Goal: Transaction & Acquisition: Book appointment/travel/reservation

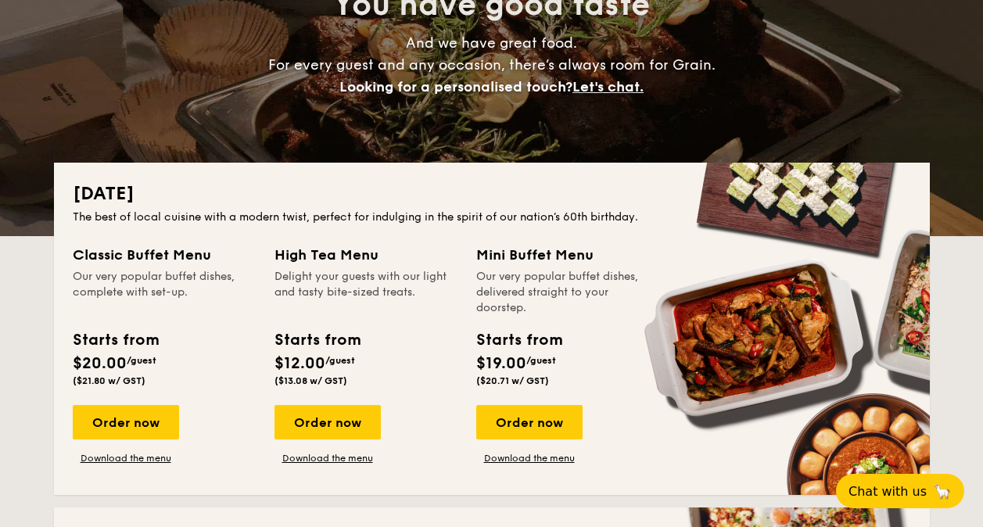
scroll to position [235, 0]
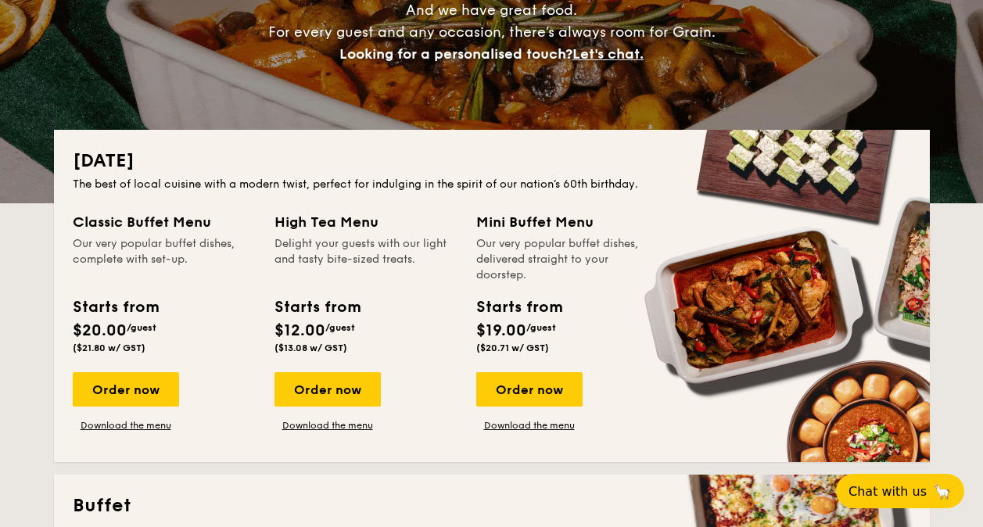
drag, startPoint x: 544, startPoint y: 249, endPoint x: 547, endPoint y: 275, distance: 26.8
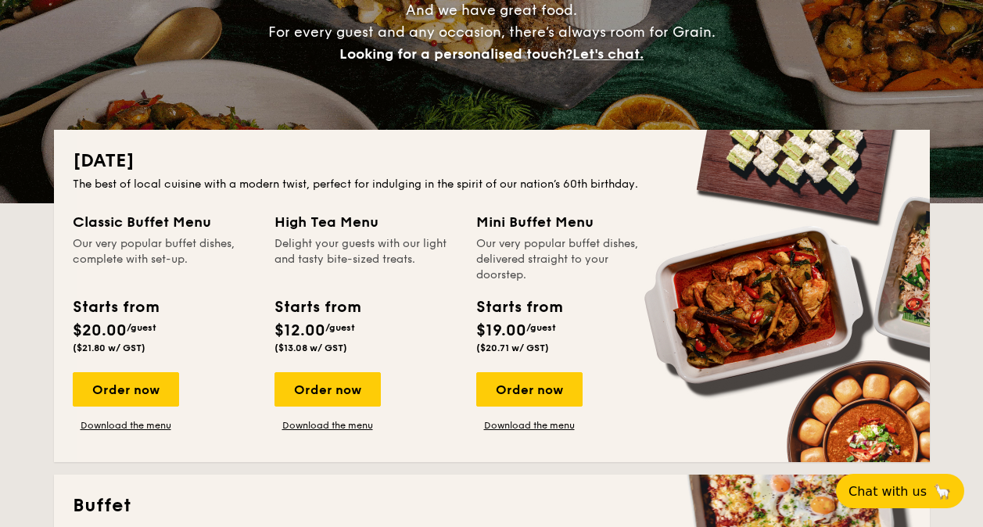
click at [548, 277] on div "Our very popular buffet dishes, delivered straight to your doorstep." at bounding box center [567, 259] width 183 height 47
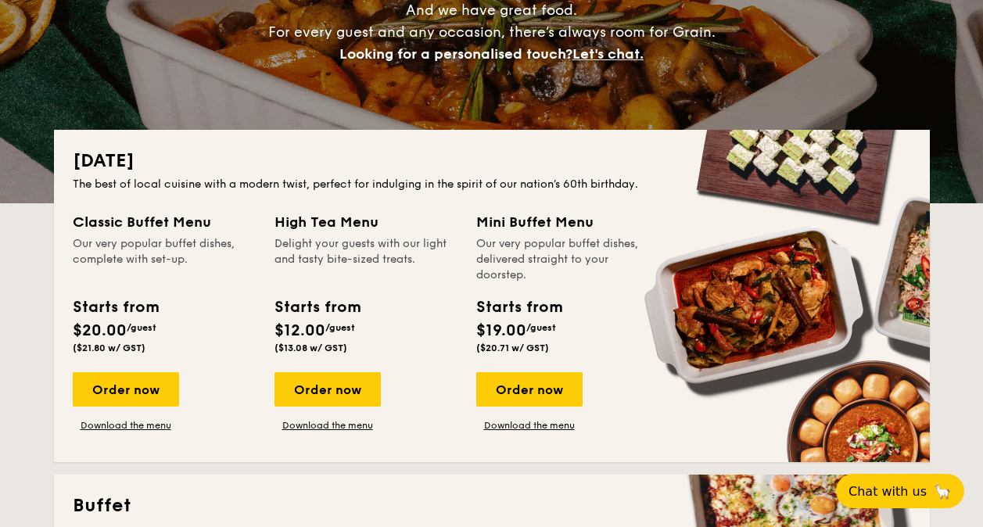
click at [548, 277] on div "Our very popular buffet dishes, delivered straight to your doorstep." at bounding box center [567, 259] width 183 height 47
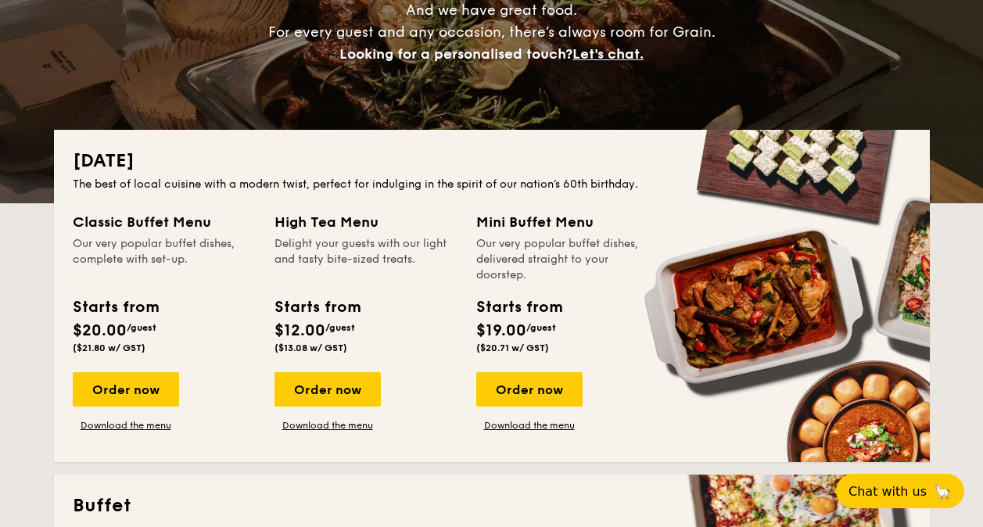
drag, startPoint x: 532, startPoint y: 320, endPoint x: 527, endPoint y: 278, distance: 41.7
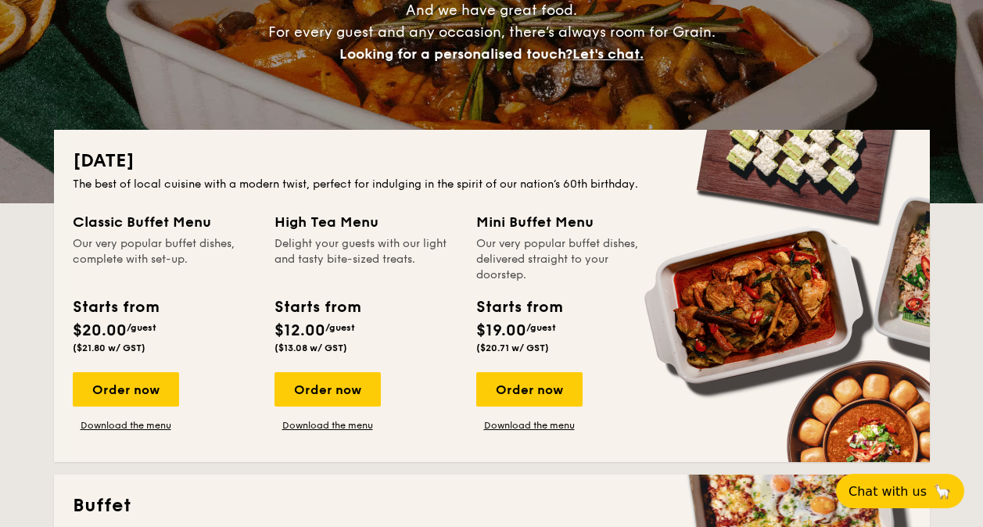
click at [527, 278] on div "Our very popular buffet dishes, delivered straight to your doorstep." at bounding box center [567, 259] width 183 height 47
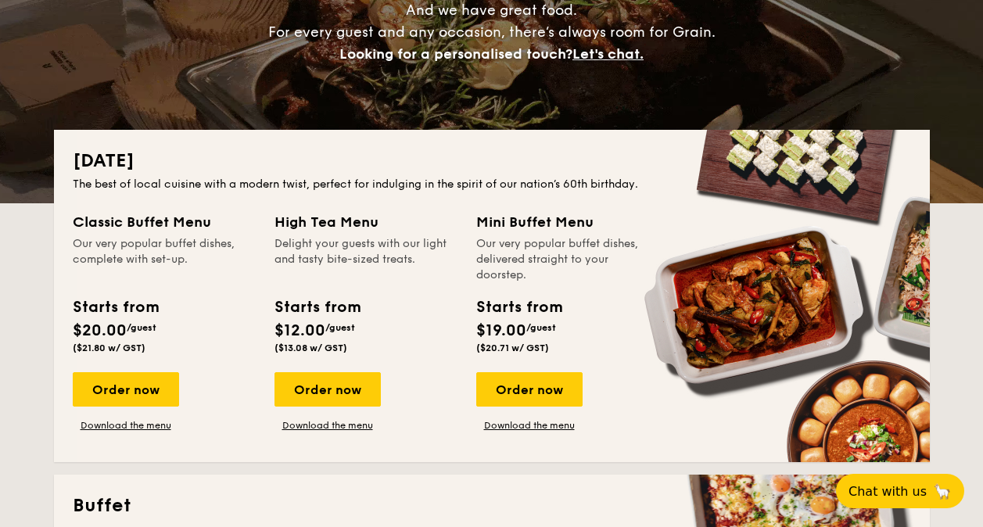
click at [122, 251] on div "Our very popular buffet dishes, complete with set-up." at bounding box center [164, 259] width 183 height 47
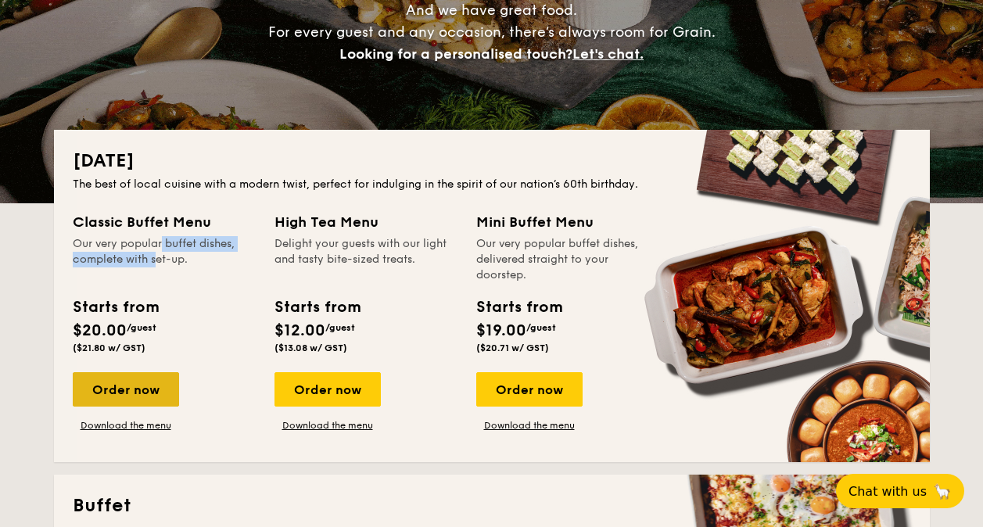
click at [110, 391] on div "Order now" at bounding box center [126, 389] width 106 height 34
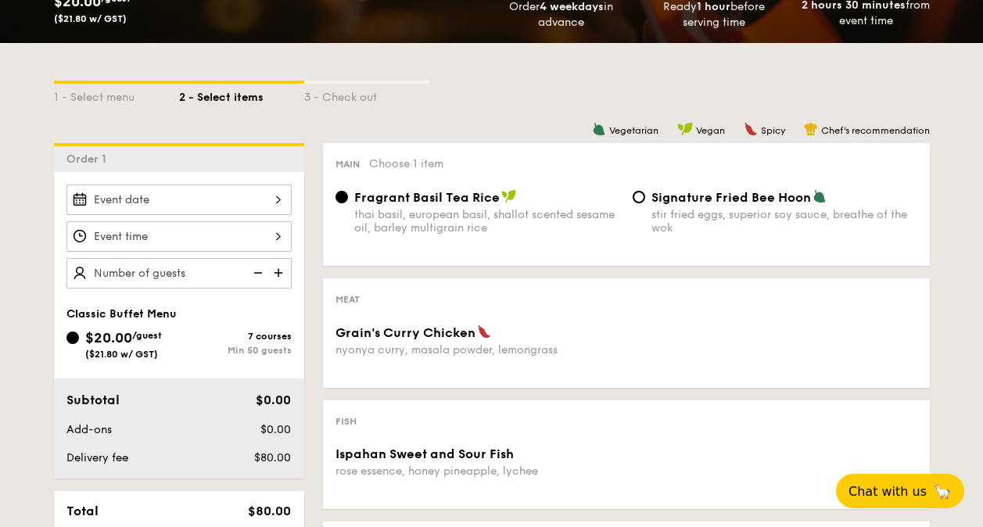
scroll to position [389, 0]
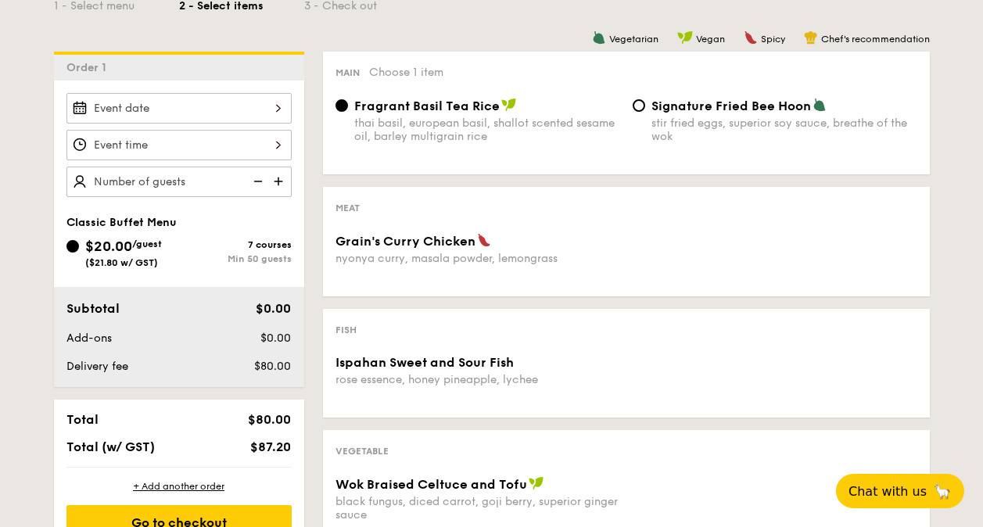
click at [187, 105] on input "Grain's Curry Chicken nyonya curry, masala powder, lemongrass" at bounding box center [178, 108] width 225 height 30
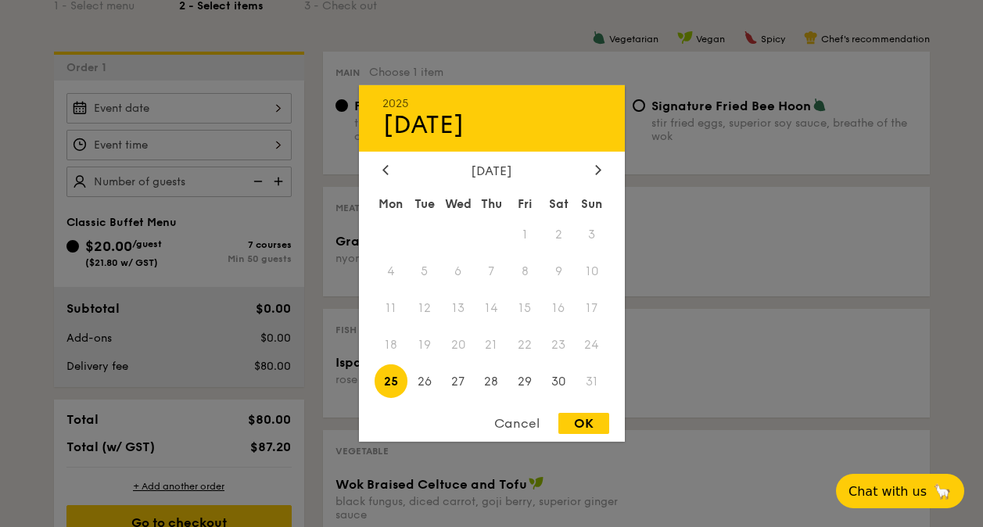
click at [593, 162] on div "2025 Aug 25 August 2025 Mon Tue Wed Thu Fri Sat Sun 1 2 3 4 5 6 7 8 9 10 11 12 …" at bounding box center [492, 263] width 266 height 357
click at [595, 169] on icon at bounding box center [598, 169] width 6 height 10
click at [385, 235] on span "1" at bounding box center [392, 235] width 34 height 34
click at [394, 232] on span "1" at bounding box center [392, 235] width 34 height 34
drag, startPoint x: 613, startPoint y: 428, endPoint x: 590, endPoint y: 425, distance: 23.7
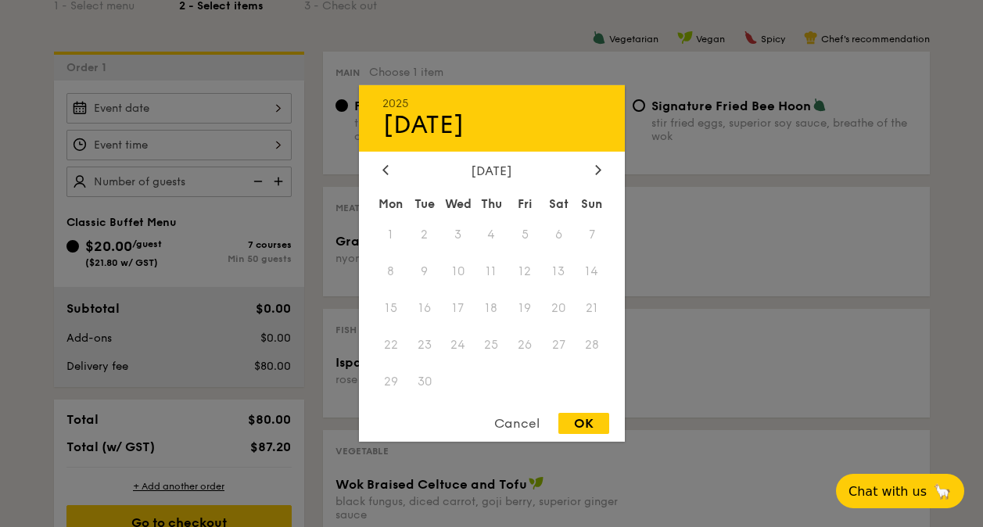
click at [590, 425] on div "OK" at bounding box center [583, 423] width 51 height 21
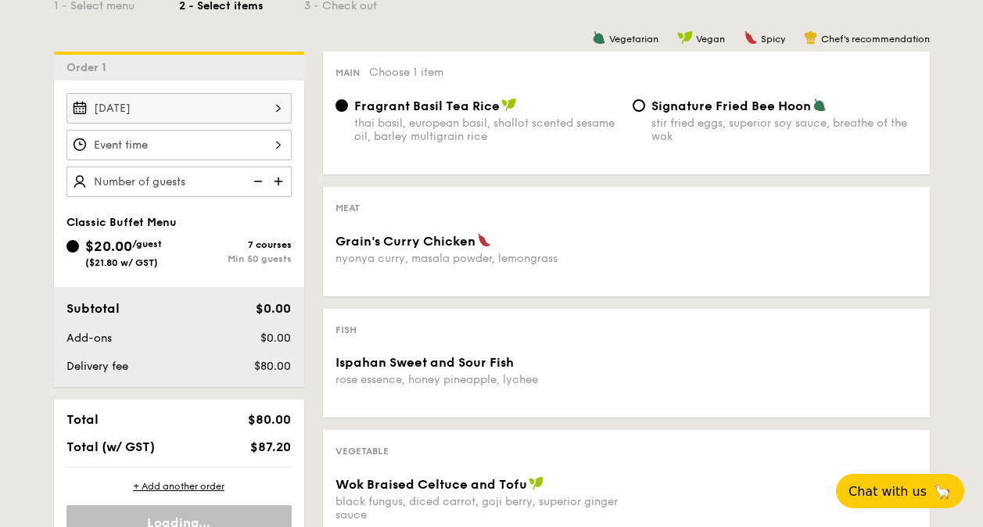
drag, startPoint x: 593, startPoint y: 409, endPoint x: 584, endPoint y: 420, distance: 13.9
click at [593, 407] on div "2025 Aug 25 September 2025 Mon Tue Wed Thu Fri Sat Sun 1 2 3 4 5 6 7 8 9 10 11 …" at bounding box center [492, 263] width 266 height 357
click at [177, 111] on input "Aug 25, 2025" at bounding box center [178, 108] width 225 height 30
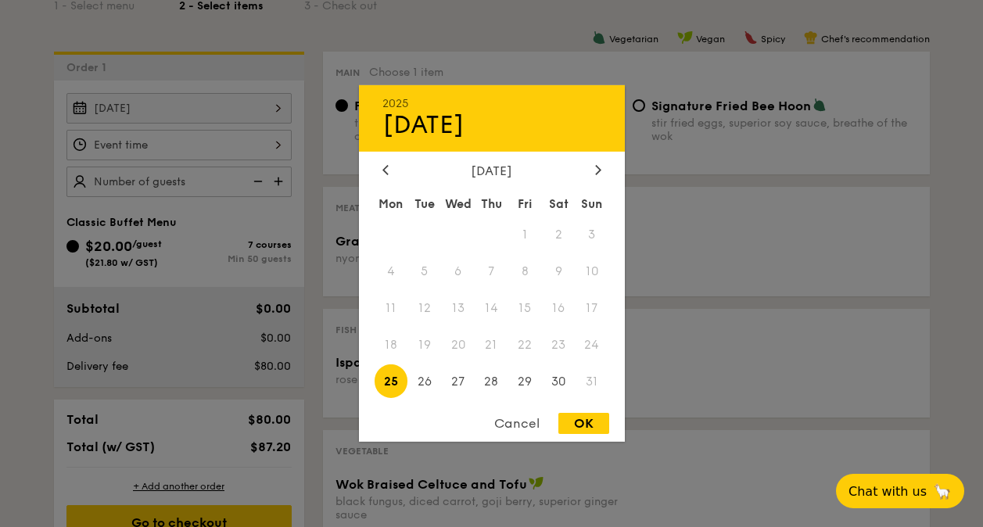
click at [594, 161] on div "2025 Aug 25 August 2025 Mon Tue Wed Thu Fri Sat Sun 1 2 3 4 5 6 7 8 9 10 11 12 …" at bounding box center [492, 263] width 266 height 357
click at [596, 169] on icon at bounding box center [598, 169] width 6 height 10
drag, startPoint x: 380, startPoint y: 224, endPoint x: 374, endPoint y: 231, distance: 8.8
click at [375, 231] on span "1" at bounding box center [392, 235] width 34 height 34
click at [795, 307] on div at bounding box center [491, 263] width 983 height 527
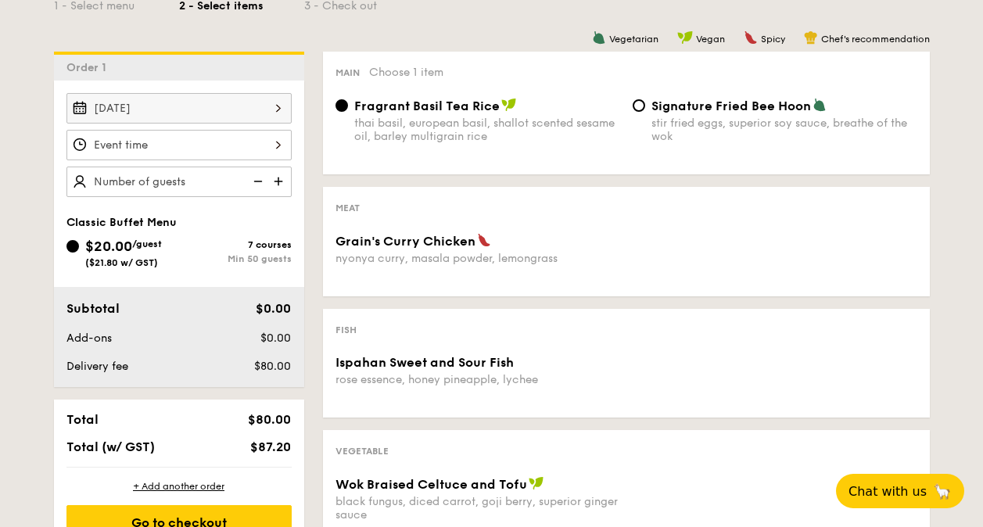
click at [145, 134] on input "Grain's Curry Chicken nyonya curry, masala powder, lemongrass" at bounding box center [178, 145] width 225 height 30
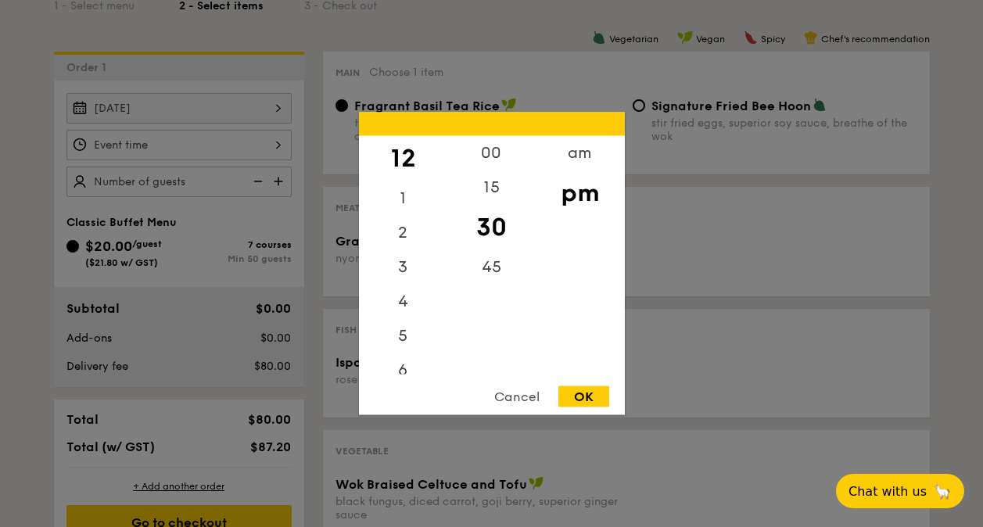
click at [158, 100] on div at bounding box center [491, 263] width 983 height 527
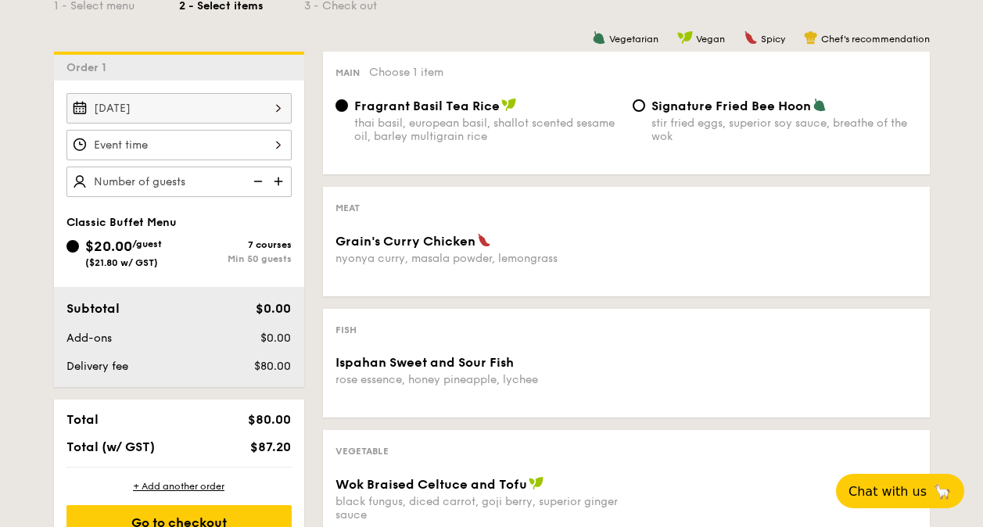
click at [208, 100] on input "Aug 25, 2025" at bounding box center [178, 108] width 225 height 30
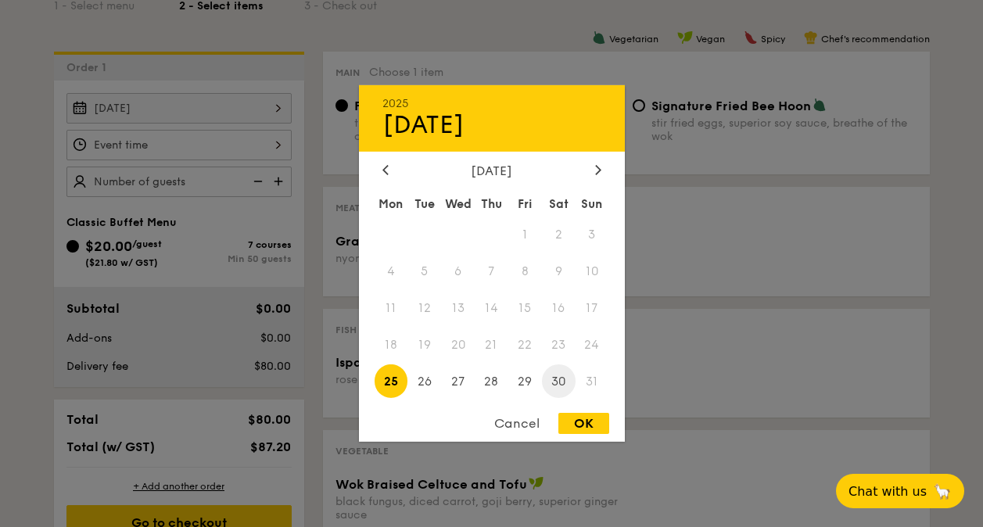
click at [571, 378] on span "30" at bounding box center [559, 381] width 34 height 34
click at [593, 417] on div "OK" at bounding box center [583, 423] width 51 height 21
type input "Aug 30, 2025"
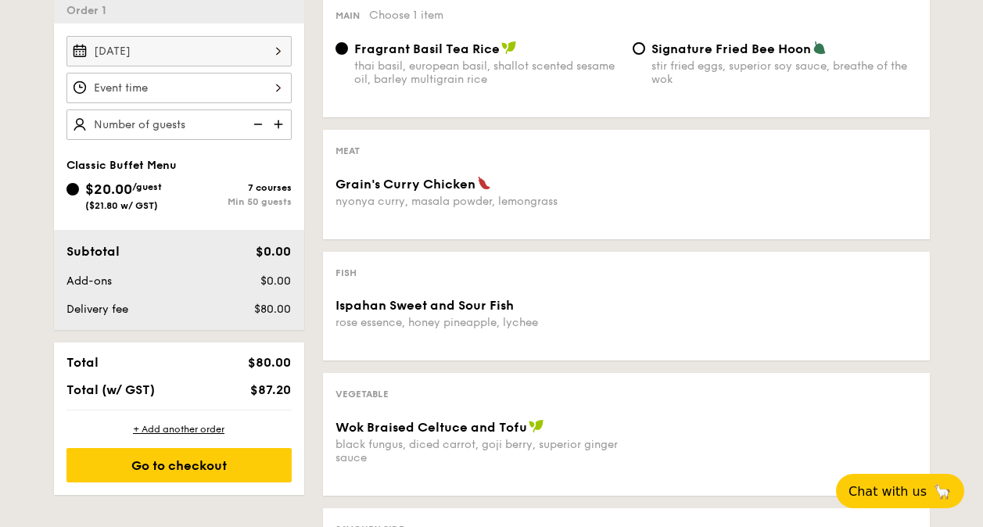
scroll to position [468, 0]
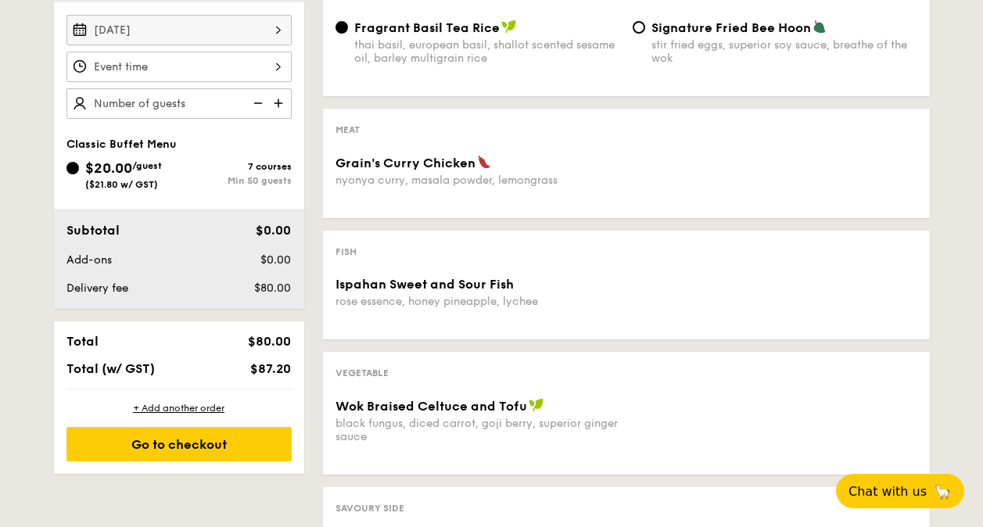
click at [219, 61] on input "Grain's Curry Chicken nyonya curry, masala powder, lemongrass" at bounding box center [178, 67] width 225 height 30
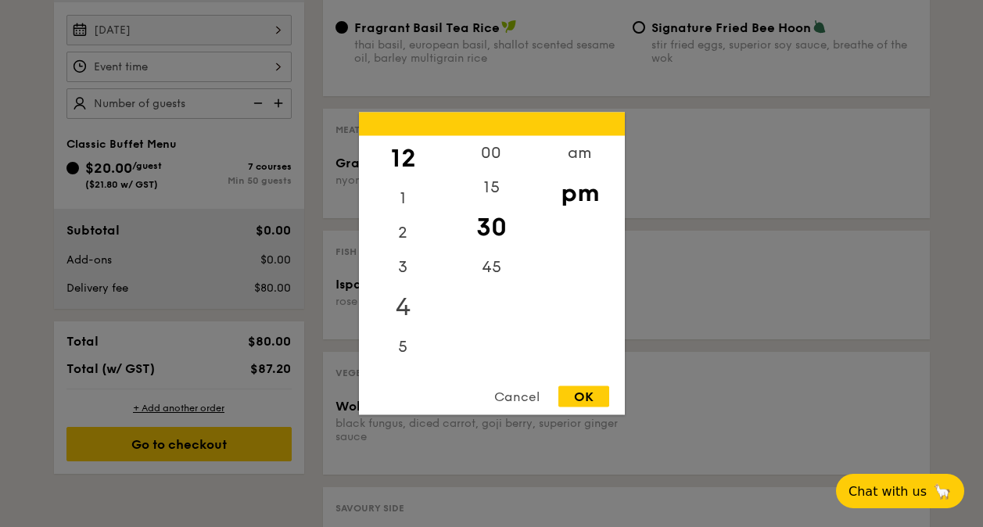
drag, startPoint x: 414, startPoint y: 224, endPoint x: 391, endPoint y: 310, distance: 89.7
click at [396, 291] on div "12 1 2 3 4 5 6 7 8 9 10 11" at bounding box center [403, 255] width 88 height 238
click at [465, 319] on div "00 15 30 45" at bounding box center [491, 255] width 88 height 238
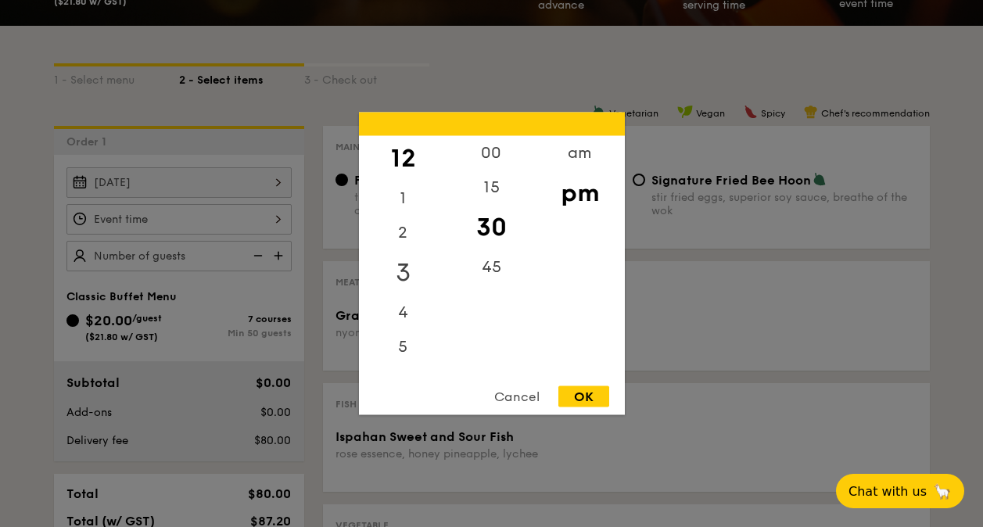
scroll to position [312, 0]
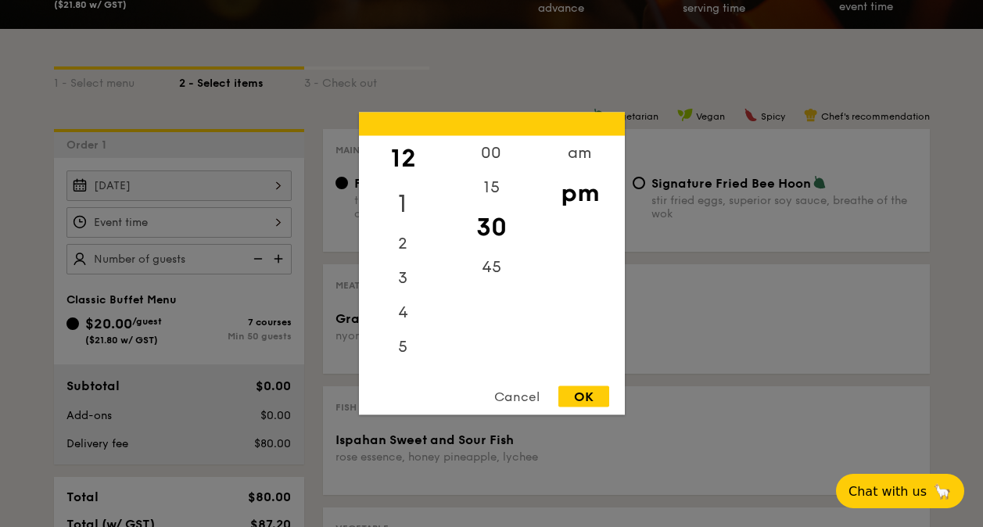
drag, startPoint x: 420, startPoint y: 299, endPoint x: 428, endPoint y: 206, distance: 93.4
click at [419, 217] on div "12 1 2 3 4 5 6 7 8 9 10 11" at bounding box center [403, 255] width 88 height 238
drag, startPoint x: 419, startPoint y: 217, endPoint x: 415, endPoint y: 252, distance: 34.6
click at [415, 252] on div "12 1 2 3 4 5 6 7 8 9 10 11" at bounding box center [403, 255] width 88 height 238
drag, startPoint x: 415, startPoint y: 252, endPoint x: 396, endPoint y: 341, distance: 91.3
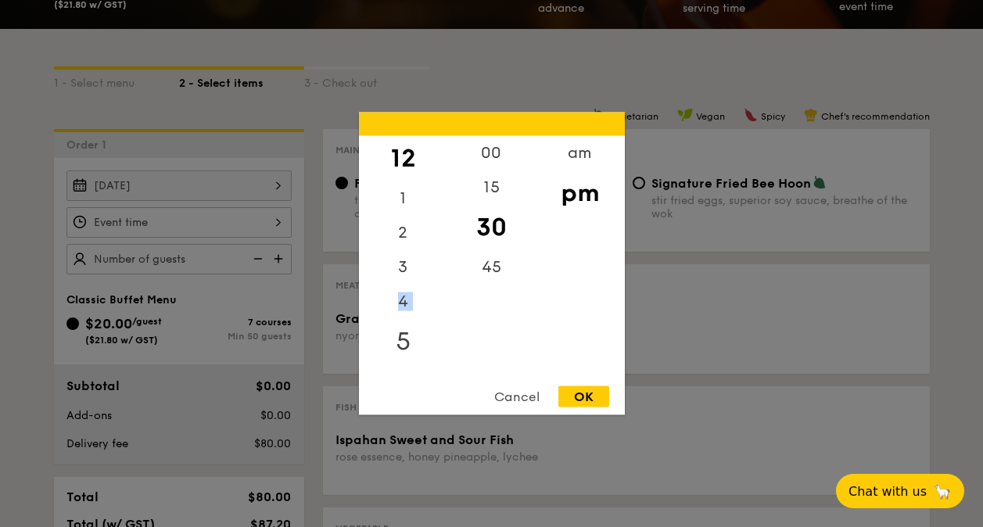
click at [396, 346] on div "5" at bounding box center [403, 341] width 88 height 45
click at [410, 369] on div "6" at bounding box center [403, 375] width 88 height 45
click at [400, 349] on div "11" at bounding box center [403, 358] width 88 height 34
click at [401, 363] on div "11" at bounding box center [403, 358] width 88 height 34
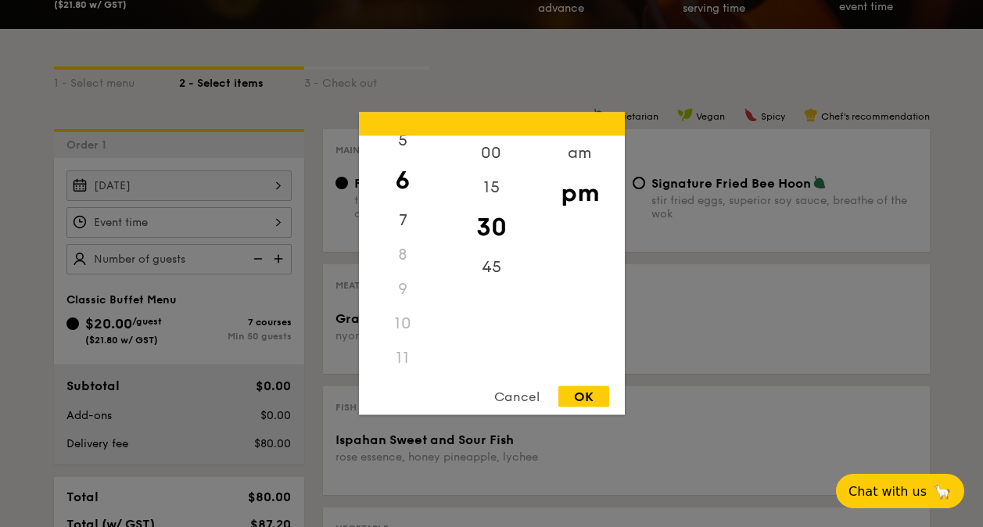
click at [400, 353] on div "11" at bounding box center [403, 358] width 88 height 34
click at [580, 176] on div "am" at bounding box center [580, 158] width 88 height 45
click at [399, 353] on div "11" at bounding box center [403, 353] width 88 height 45
click at [588, 396] on div "OK" at bounding box center [583, 396] width 51 height 21
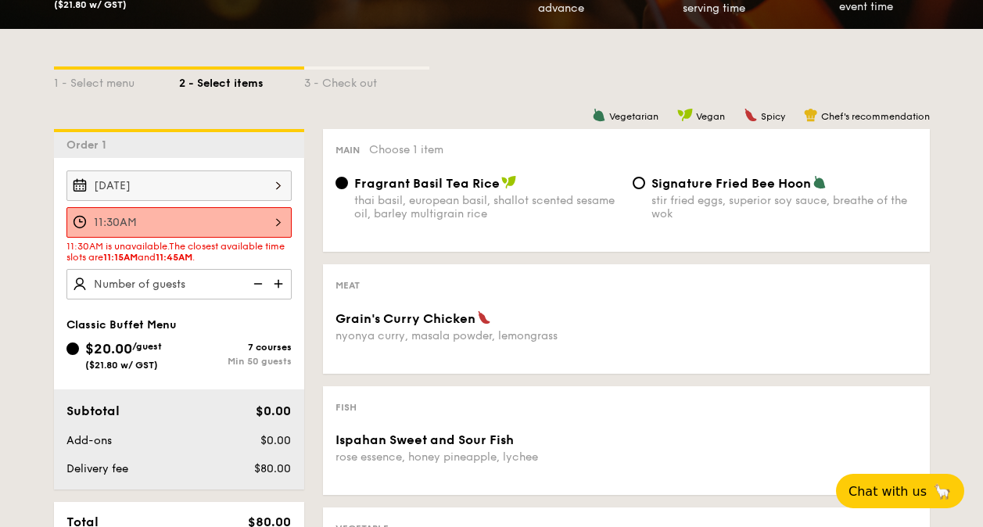
click at [272, 213] on input "11:30AM" at bounding box center [178, 222] width 225 height 30
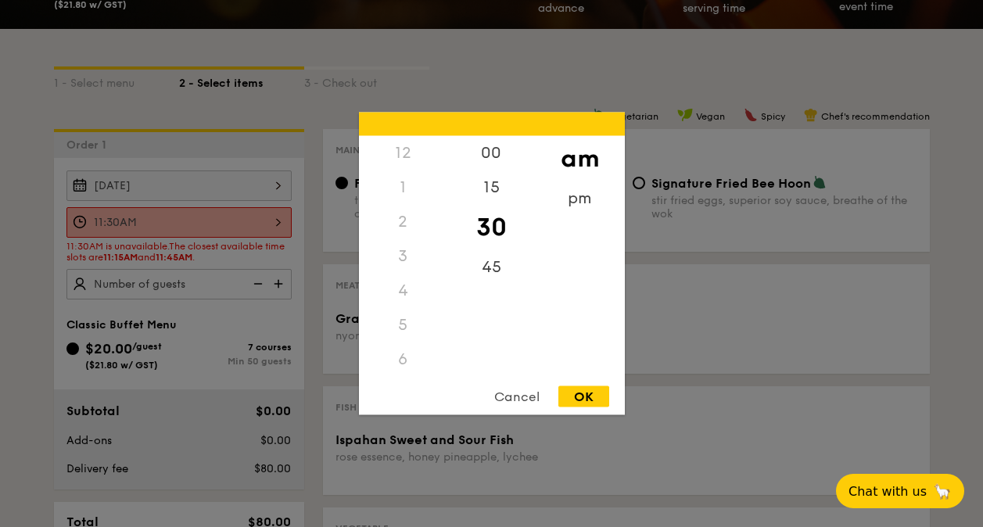
scroll to position [185, 0]
click at [493, 274] on div "45" at bounding box center [491, 272] width 88 height 45
click at [599, 386] on div "OK" at bounding box center [583, 396] width 51 height 21
type input "11:45AM"
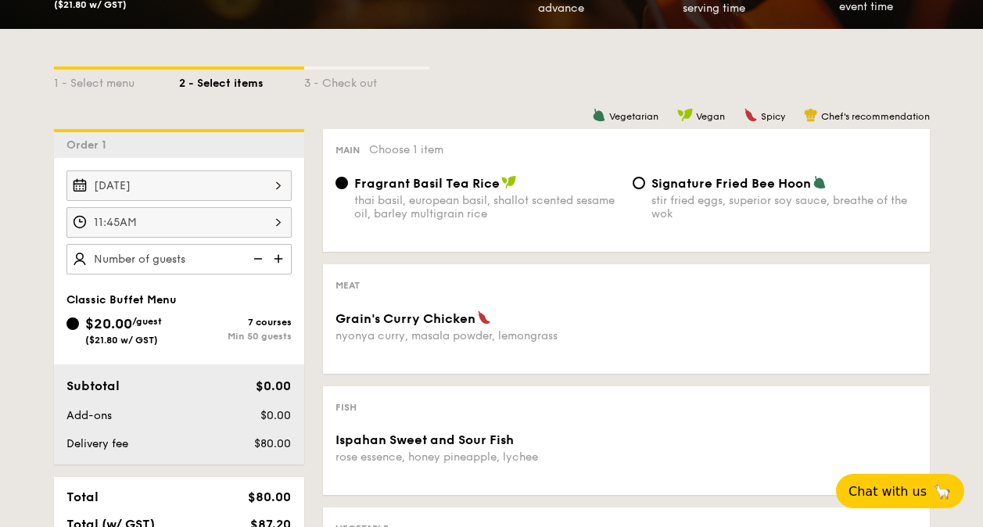
click at [199, 185] on input "Aug 30, 2025" at bounding box center [178, 185] width 225 height 30
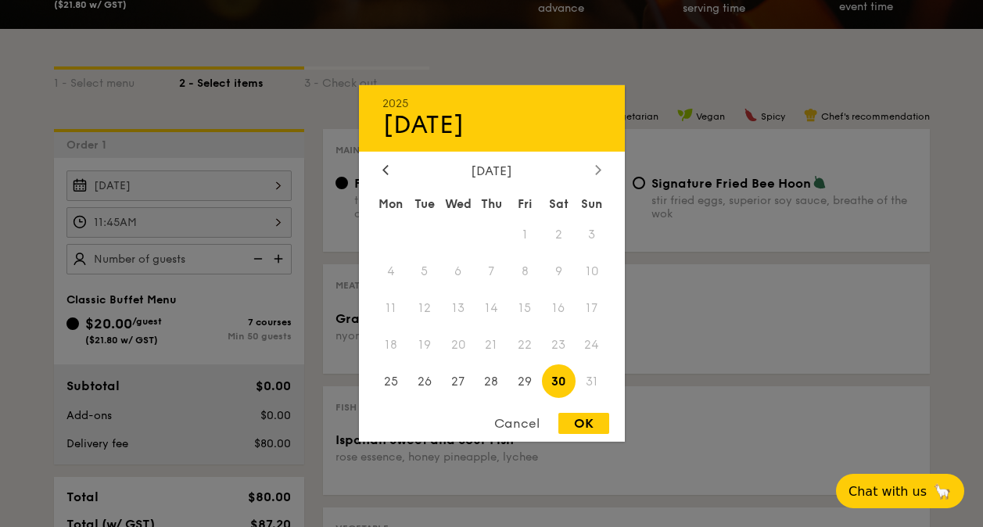
click at [597, 170] on icon at bounding box center [598, 169] width 6 height 10
click at [369, 234] on div "Mon Tue Wed Thu Fri Sat Sun 1 2 3 4 5 6 7 8 9 10 11 12 13 14 15 16 17 18 19 20 …" at bounding box center [492, 295] width 266 height 211
click at [590, 164] on div "September 2025" at bounding box center [491, 170] width 219 height 15
click at [595, 180] on div "September 2025 Mon Tue Wed Thu Fri Sat Sun 1 2 3 4 5 6 7 8 9 10 11 12 13 14 15 …" at bounding box center [492, 282] width 266 height 238
click at [595, 166] on icon at bounding box center [598, 169] width 6 height 10
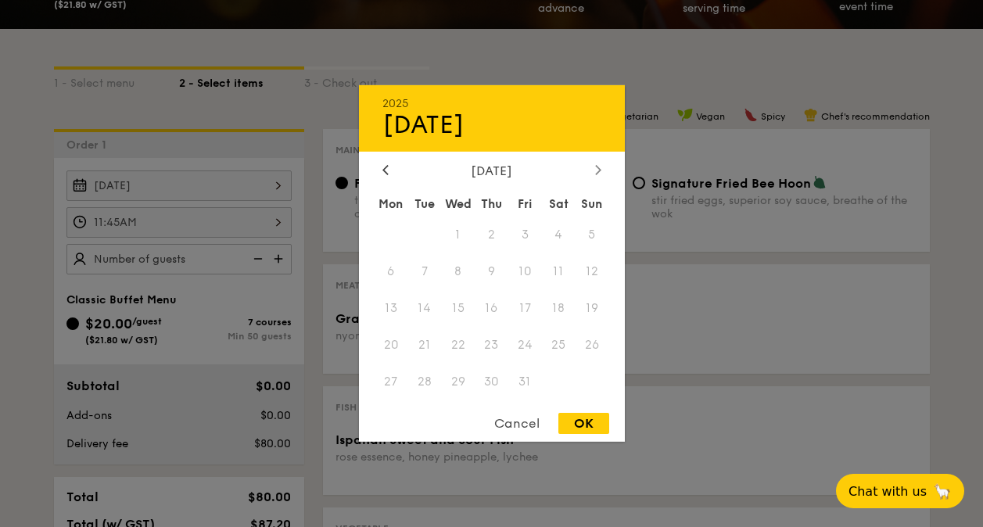
click at [595, 166] on icon at bounding box center [598, 169] width 6 height 10
click at [565, 423] on div "OK" at bounding box center [583, 423] width 51 height 21
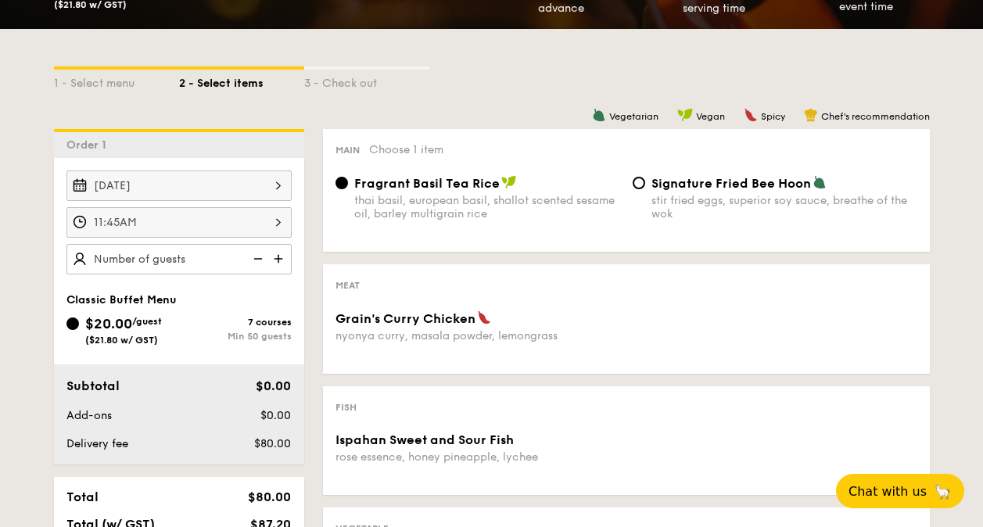
scroll to position [389, 0]
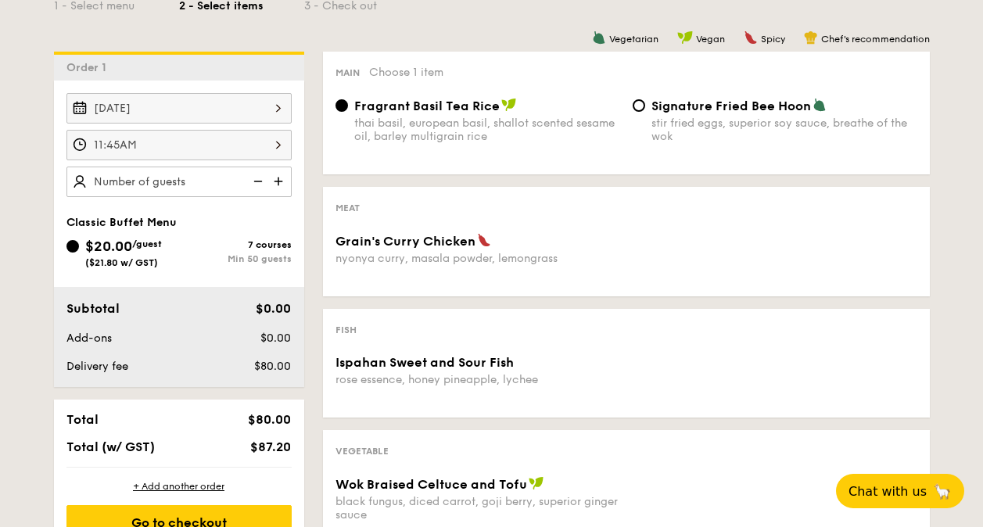
click at [275, 175] on img at bounding box center [279, 182] width 23 height 30
click at [245, 183] on img at bounding box center [256, 182] width 23 height 30
click at [250, 181] on img at bounding box center [256, 182] width 23 height 30
click at [251, 181] on img at bounding box center [256, 182] width 23 height 30
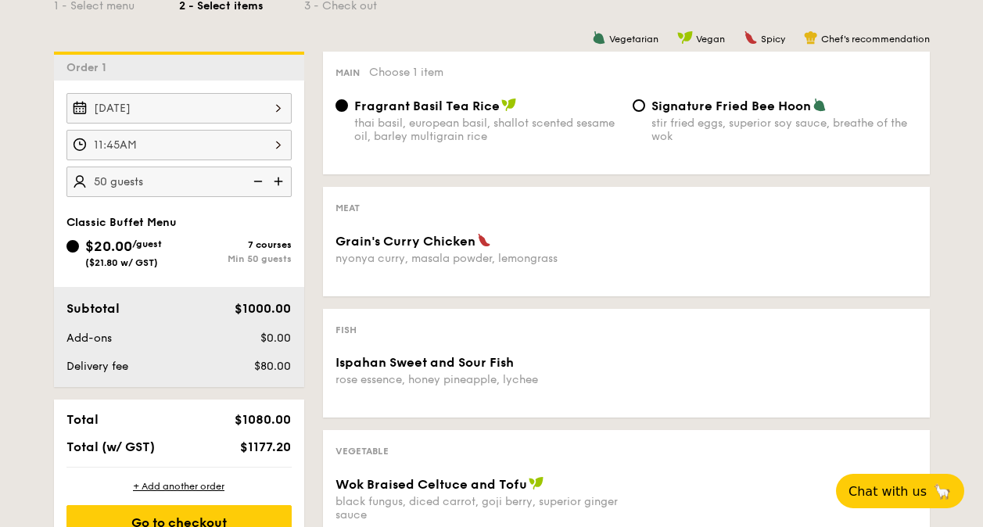
click at [263, 180] on img at bounding box center [256, 182] width 23 height 30
click at [203, 175] on input "50" at bounding box center [178, 182] width 225 height 30
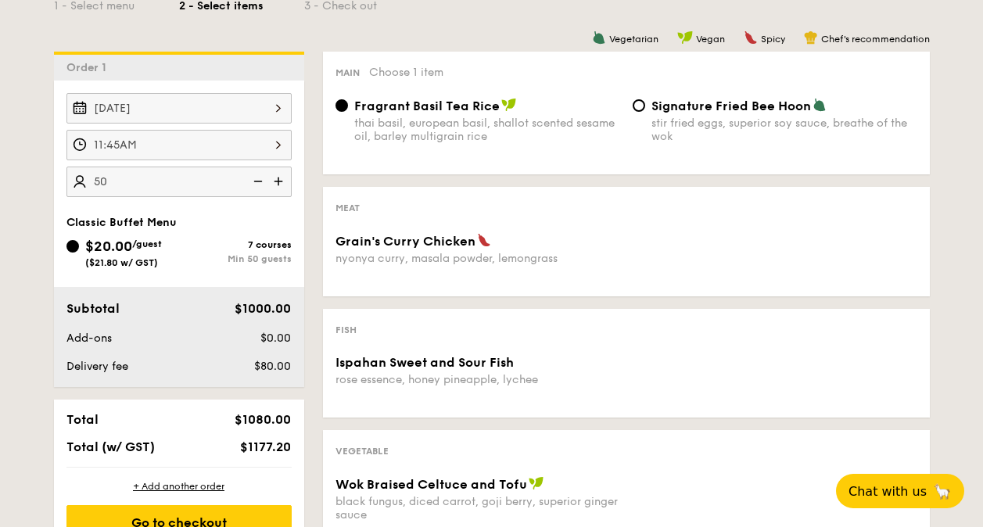
type input "50 guests"
click at [149, 246] on span "/guest" at bounding box center [147, 243] width 30 height 11
click at [79, 246] on input "$20.00 /guest ($21.80 w/ GST) 7 courses Min 50 guests" at bounding box center [72, 246] width 13 height 13
click at [149, 209] on div "Aug 30, 2025 11:45AM 50 guests Classic Buffet Menu $20.00 /guest ($21.80 w/ GST…" at bounding box center [179, 234] width 250 height 306
drag, startPoint x: 241, startPoint y: 243, endPoint x: 234, endPoint y: 238, distance: 8.9
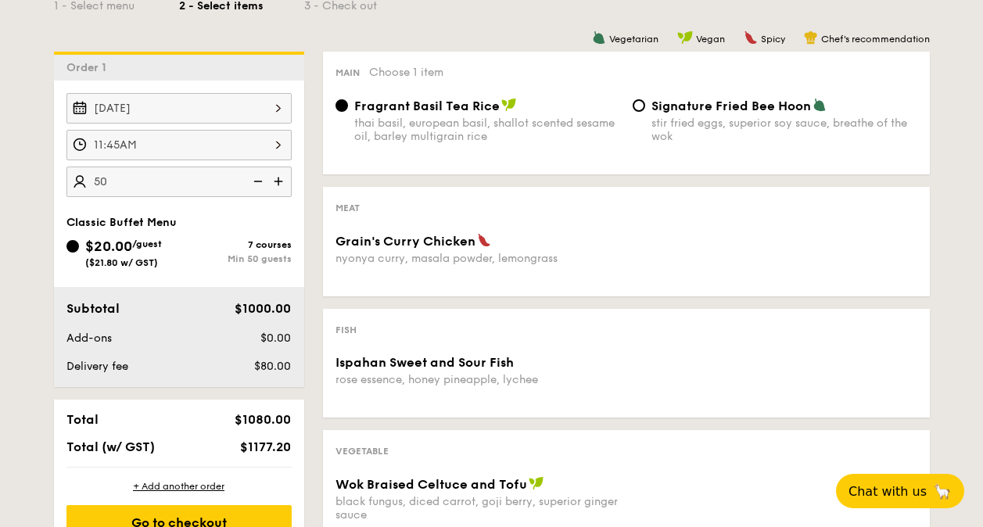
click at [234, 237] on div "$20.00 /guest ($21.80 w/ GST) 7 courses Min 50 guests" at bounding box center [178, 251] width 225 height 33
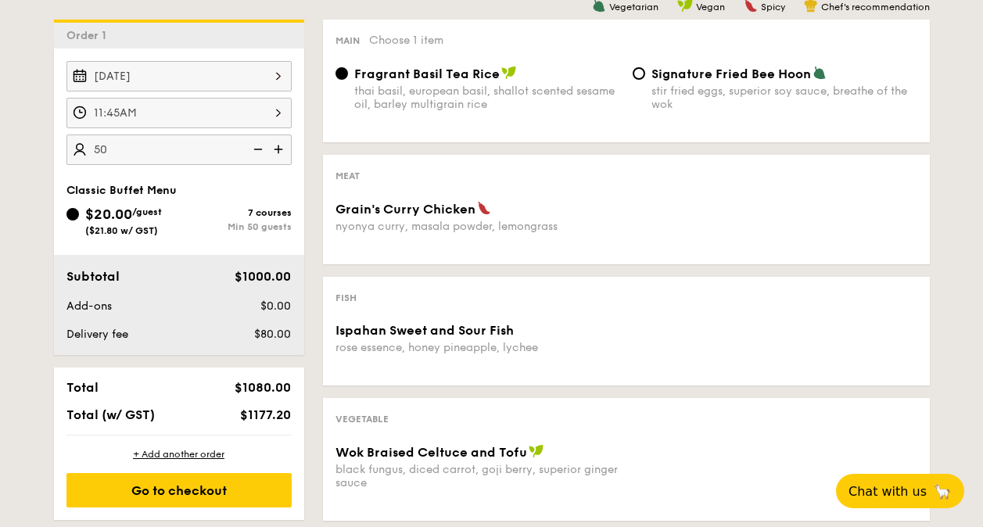
scroll to position [468, 0]
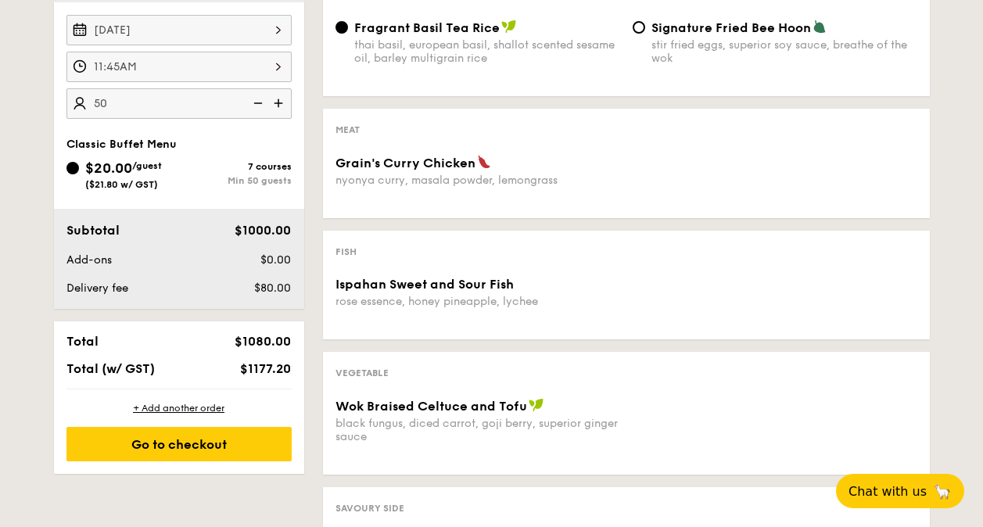
click at [128, 188] on span "($21.80 w/ GST)" at bounding box center [121, 184] width 73 height 11
click at [79, 174] on input "$20.00 /guest ($21.80 w/ GST) 7 courses Min 50 guests" at bounding box center [72, 168] width 13 height 13
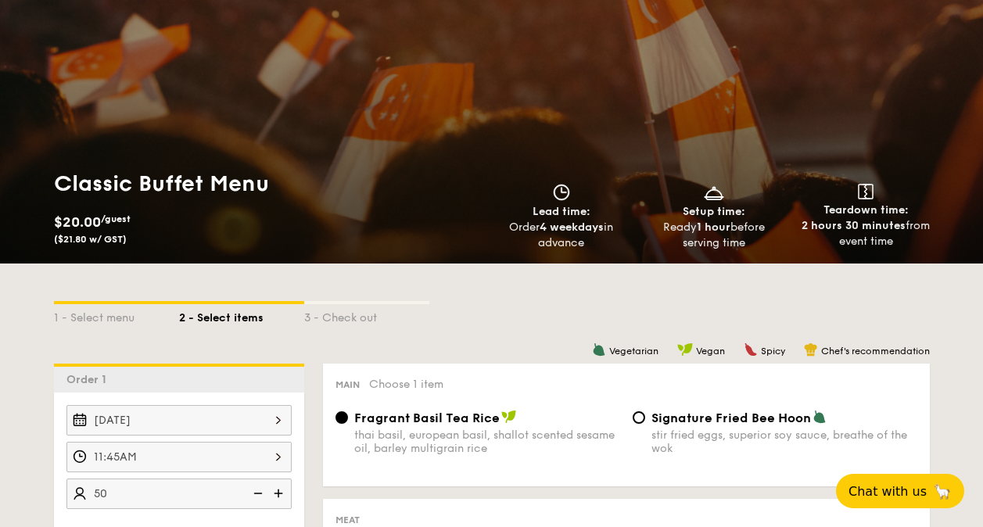
scroll to position [0, 0]
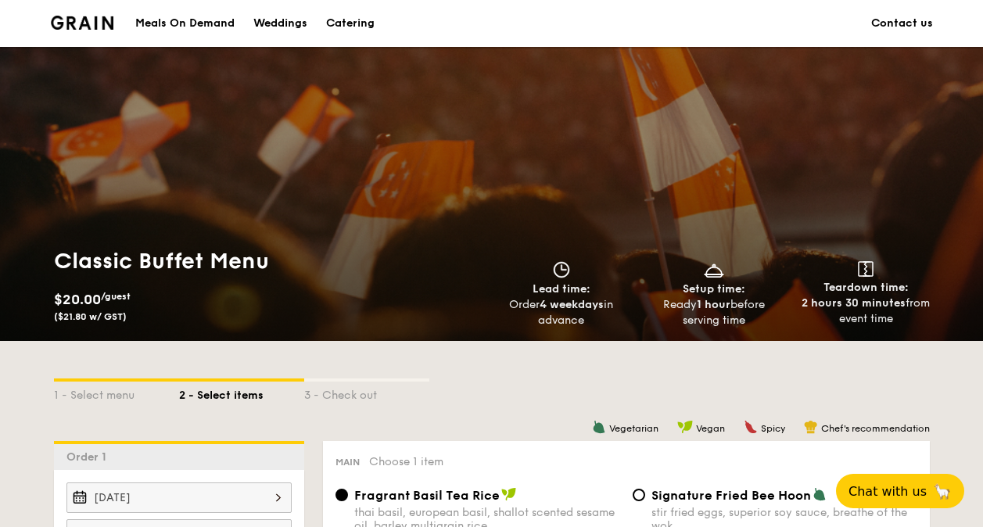
click at [364, 23] on div "Catering" at bounding box center [350, 23] width 48 height 47
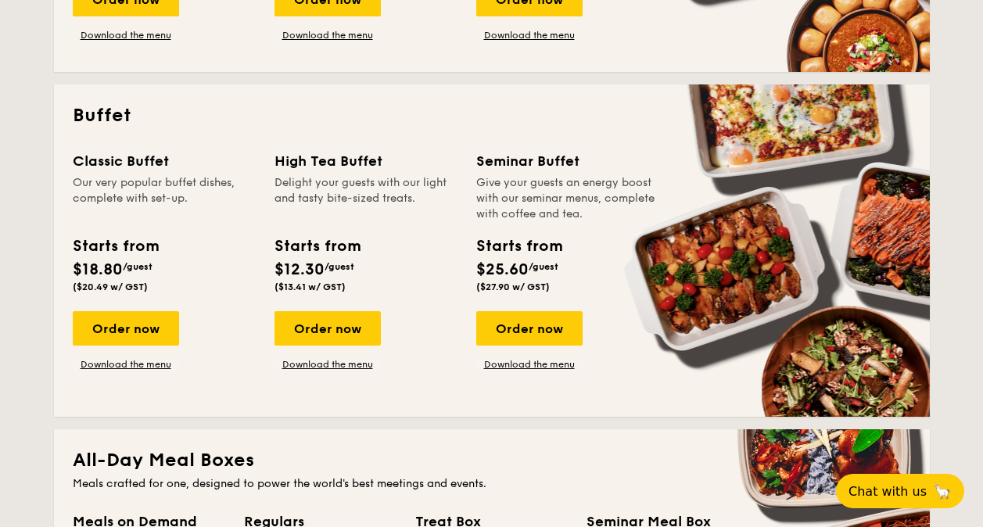
scroll to position [625, 0]
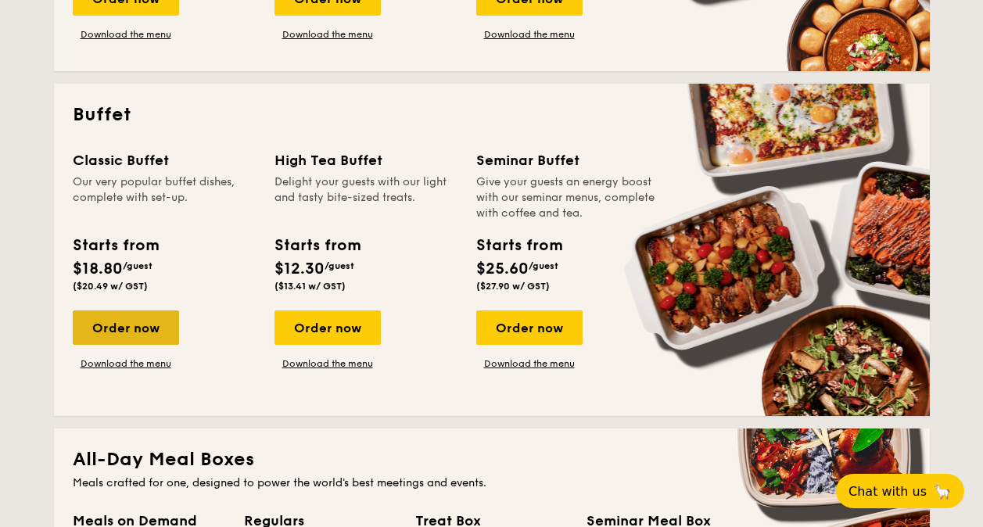
click at [147, 321] on div "Order now" at bounding box center [126, 327] width 106 height 34
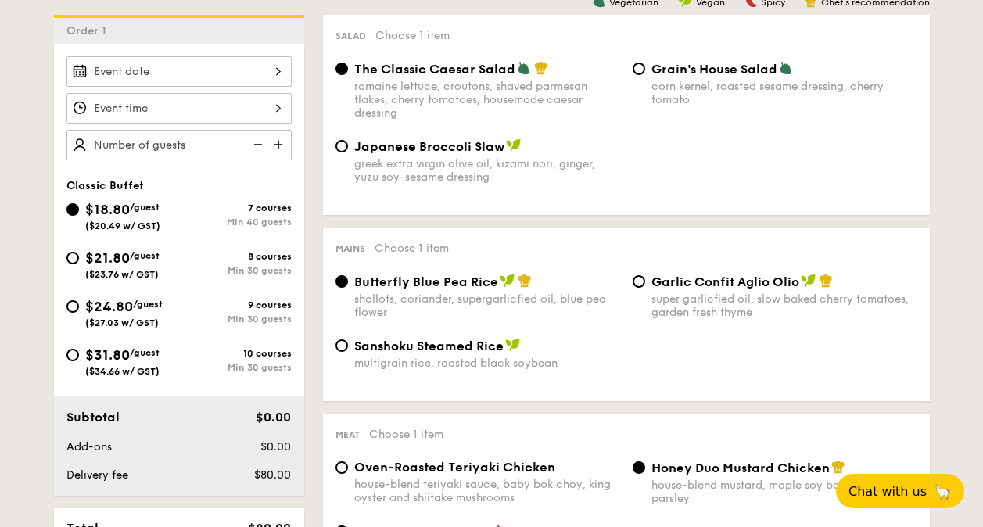
scroll to position [965, 0]
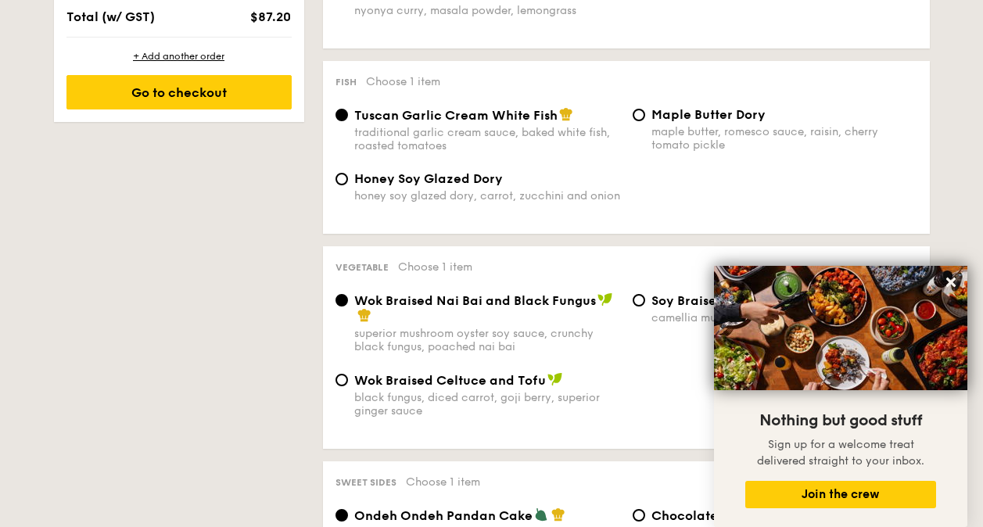
radio input "true"
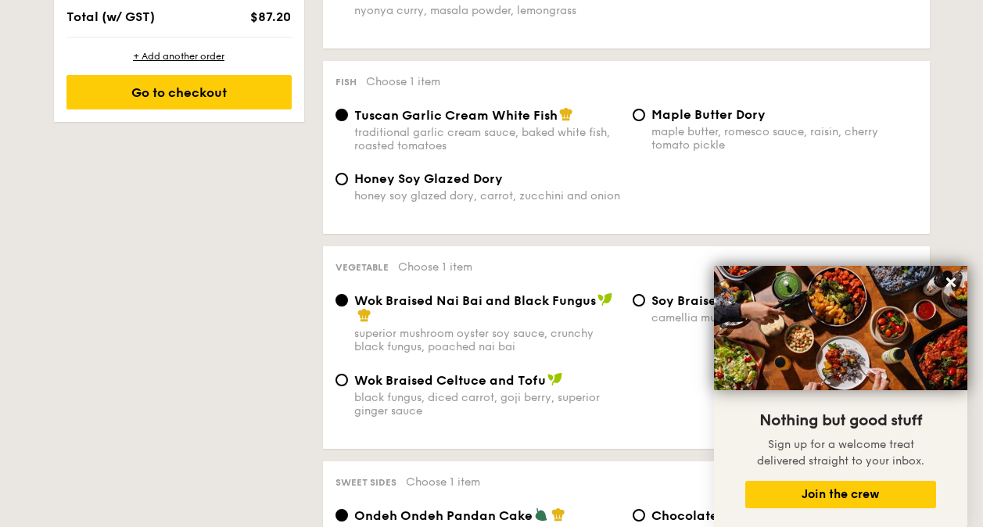
radio input "true"
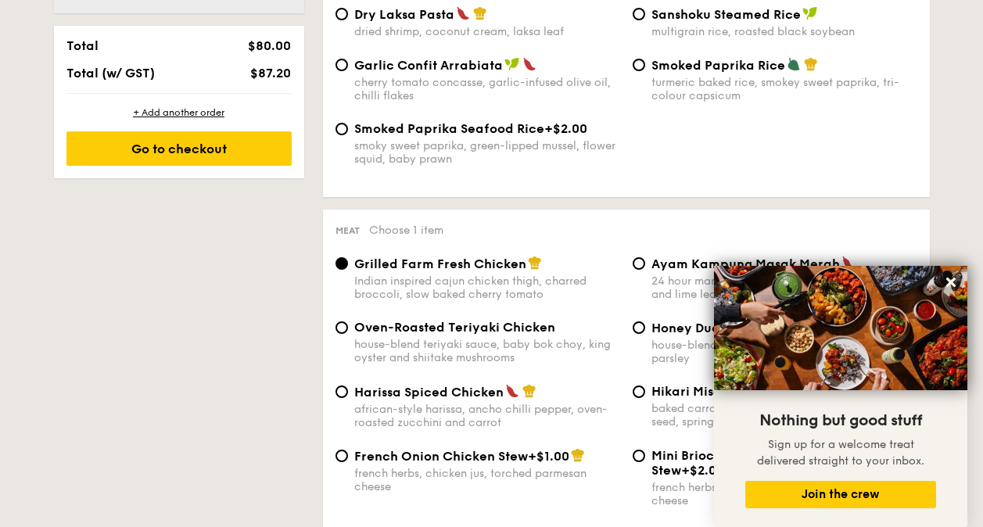
scroll to position [421, 0]
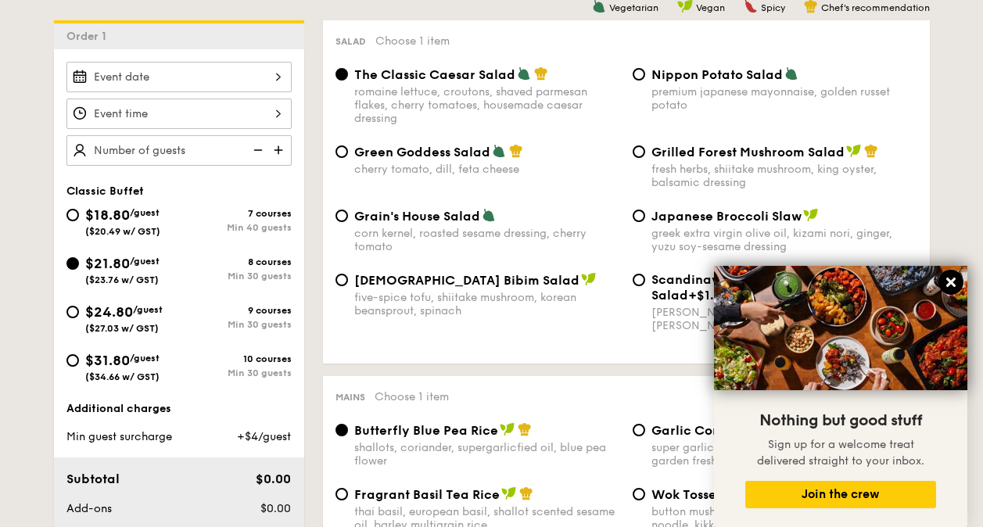
click at [949, 278] on icon at bounding box center [951, 282] width 14 height 14
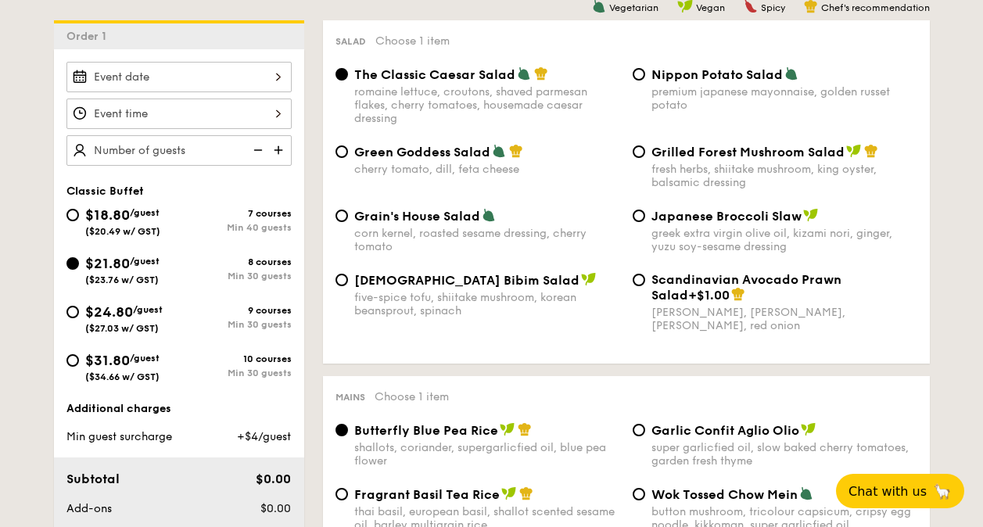
click at [186, 76] on input "Smoked Mesquite Whole Chicken brined in our in-house blend of herbs and spices,…" at bounding box center [178, 77] width 225 height 30
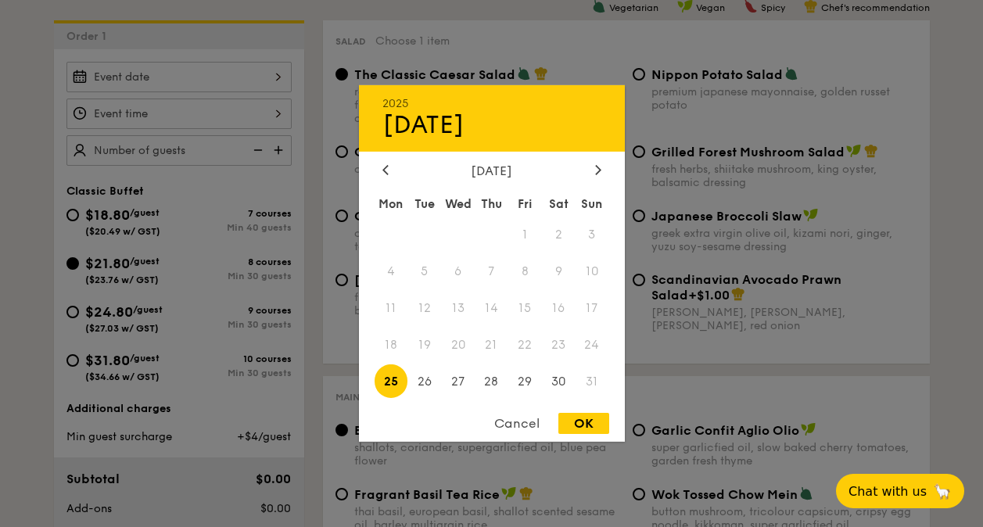
click at [589, 173] on div "August 2025" at bounding box center [491, 170] width 219 height 15
click at [599, 169] on icon at bounding box center [597, 169] width 5 height 9
click at [386, 234] on span "1" at bounding box center [392, 235] width 34 height 34
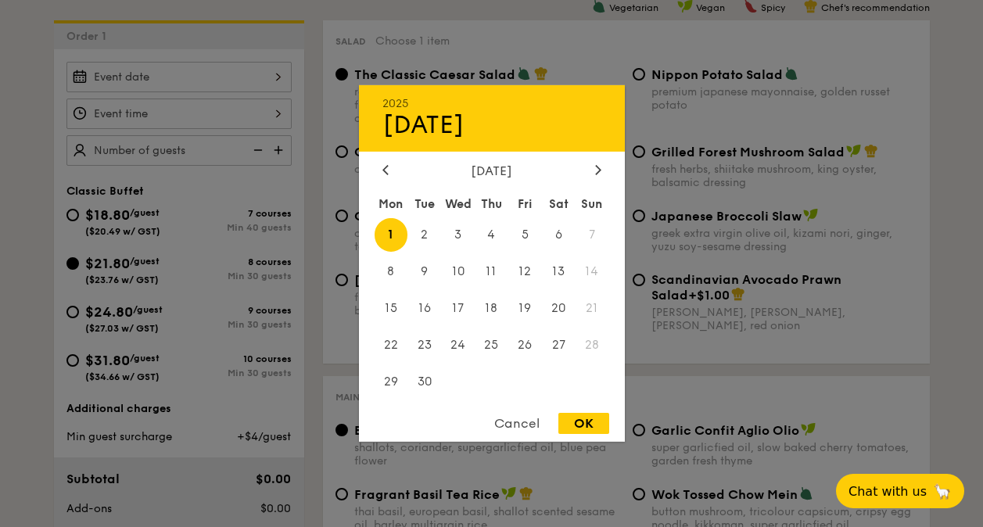
click at [202, 112] on div at bounding box center [491, 263] width 983 height 527
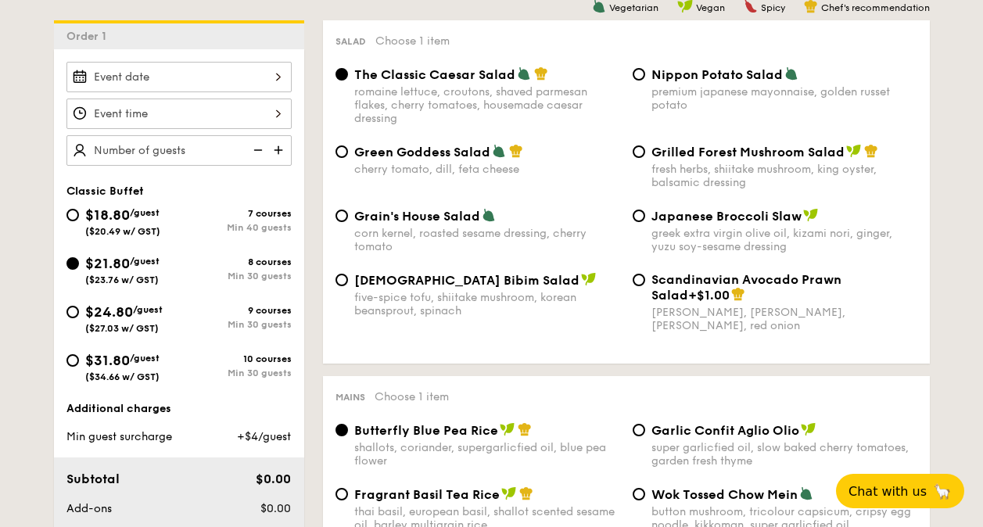
click at [124, 114] on input "Smoked Mesquite Whole Chicken brined in our in-house blend of herbs and spices,…" at bounding box center [178, 114] width 225 height 30
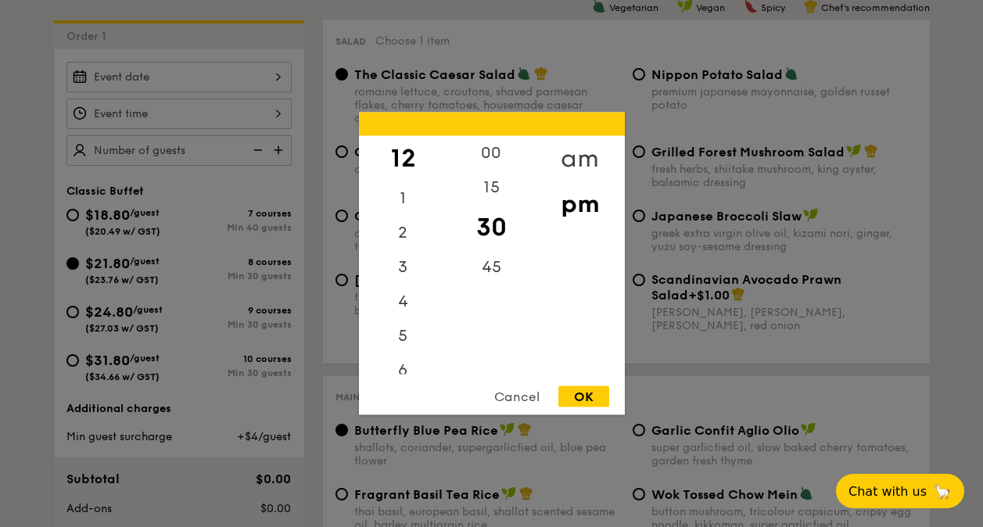
click at [594, 148] on div "am" at bounding box center [580, 158] width 88 height 45
click at [404, 339] on div "11" at bounding box center [403, 352] width 88 height 45
click at [514, 253] on div "00 15 30 45" at bounding box center [491, 255] width 88 height 238
drag, startPoint x: 514, startPoint y: 253, endPoint x: 489, endPoint y: 274, distance: 33.3
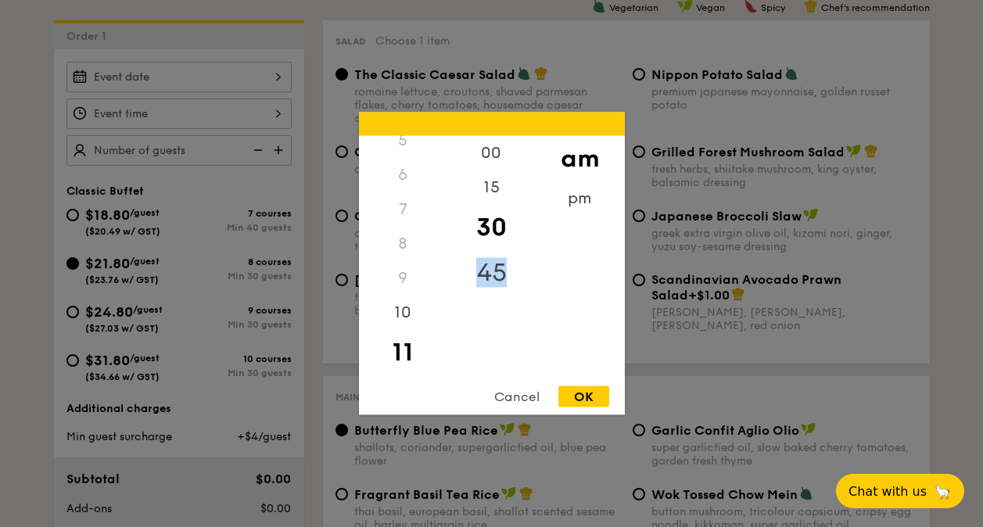
click at [489, 274] on div "45" at bounding box center [491, 272] width 88 height 45
click at [596, 397] on div "OK" at bounding box center [583, 396] width 51 height 21
type input "11:45AM"
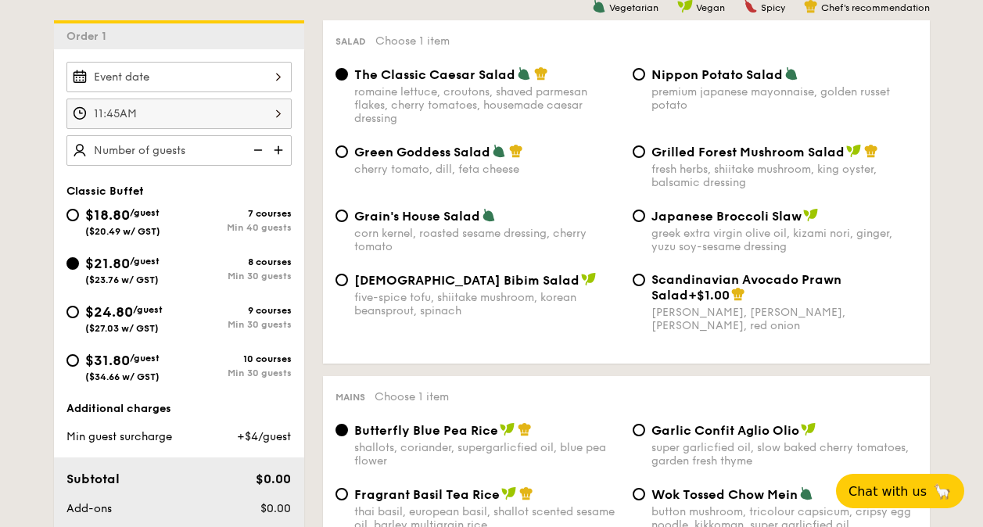
click at [210, 149] on input "text" at bounding box center [178, 150] width 225 height 30
click at [285, 152] on img at bounding box center [279, 150] width 23 height 30
click at [276, 150] on img at bounding box center [279, 150] width 23 height 30
click at [255, 150] on img at bounding box center [256, 150] width 23 height 30
type input "20 guests"
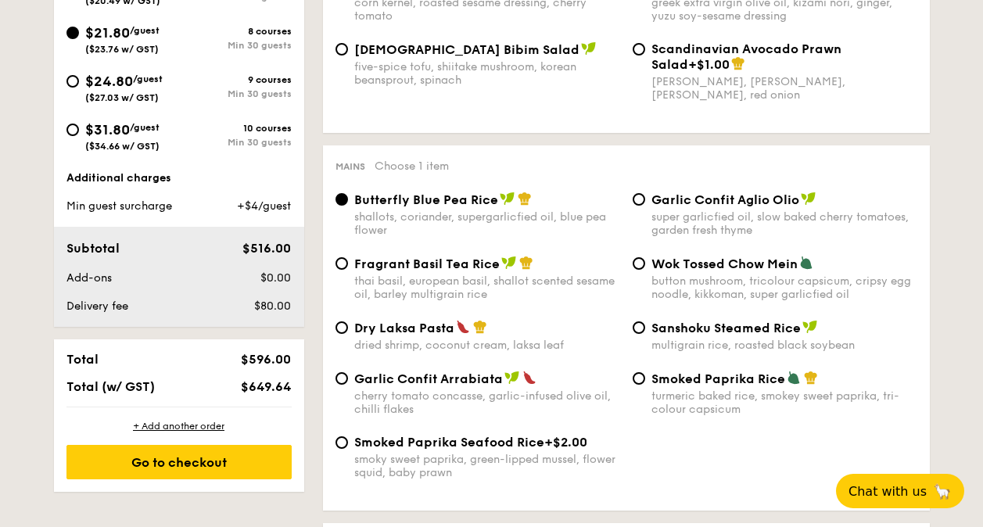
scroll to position [575, 0]
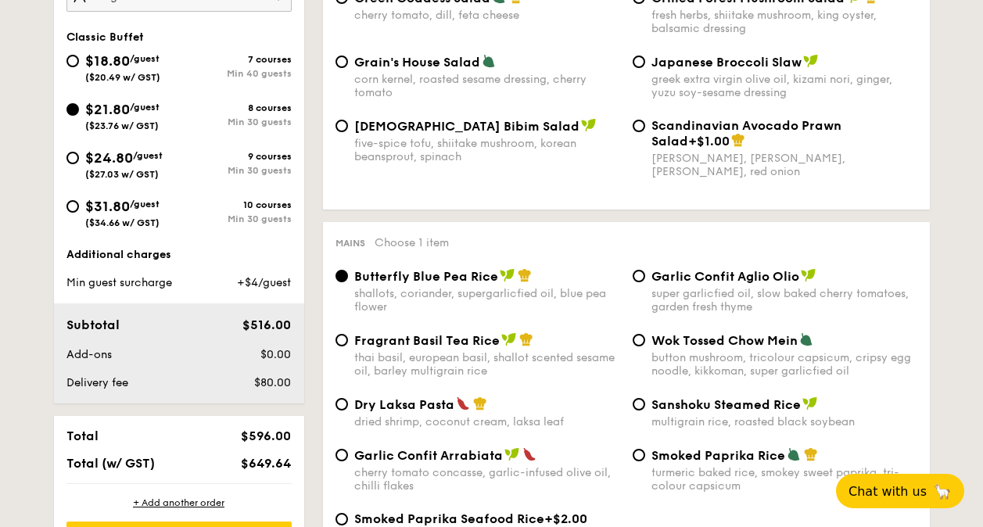
drag, startPoint x: 264, startPoint y: 274, endPoint x: 275, endPoint y: 292, distance: 21.7
click at [275, 291] on div "Additional charges Min guest surcharge +$4/guest Subtotal $516.00 Add-ons $0.00…" at bounding box center [179, 325] width 250 height 156
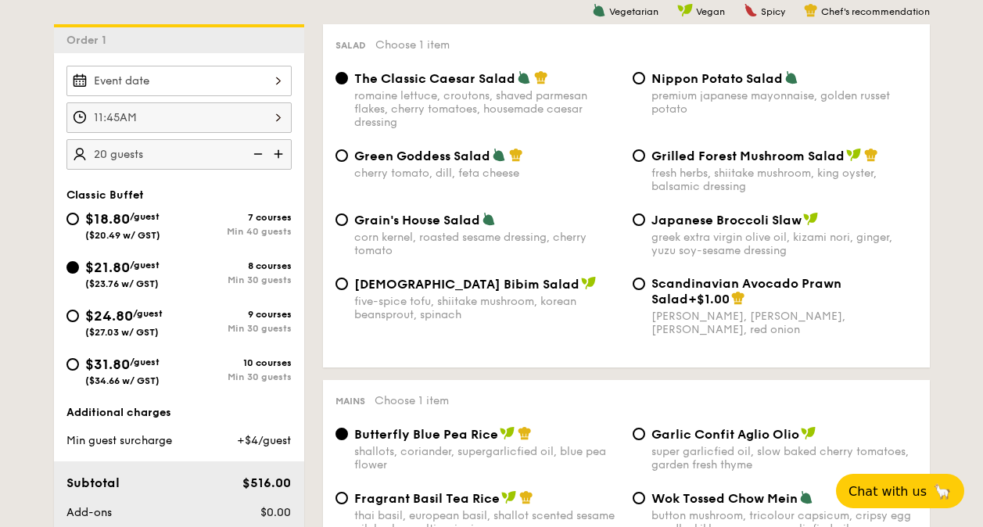
scroll to position [342, 0]
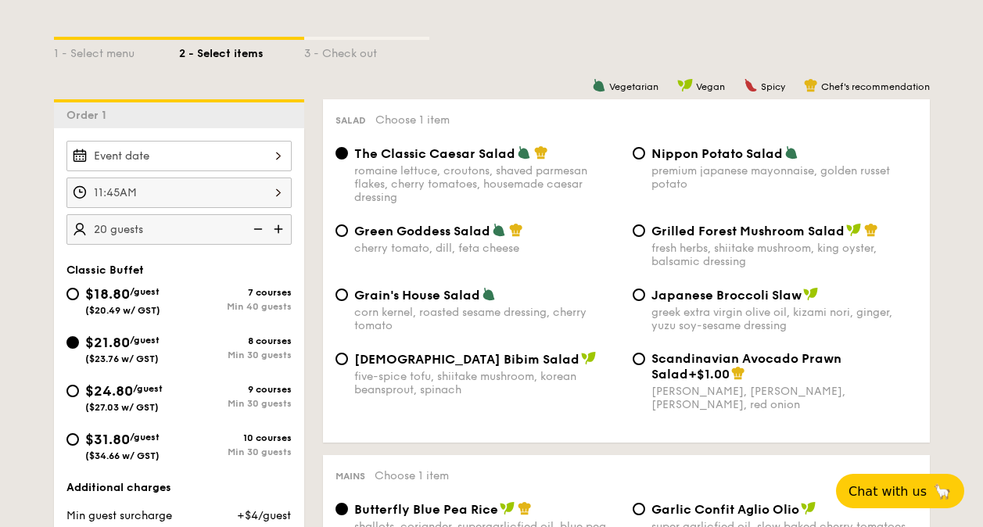
click at [472, 311] on div "corn kernel, roasted sesame dressing, cherry tomato" at bounding box center [487, 319] width 266 height 27
click at [348, 301] on input "Grain's House Salad corn kernel, roasted sesame dressing, cherry tomato" at bounding box center [341, 295] width 13 height 13
radio input "true"
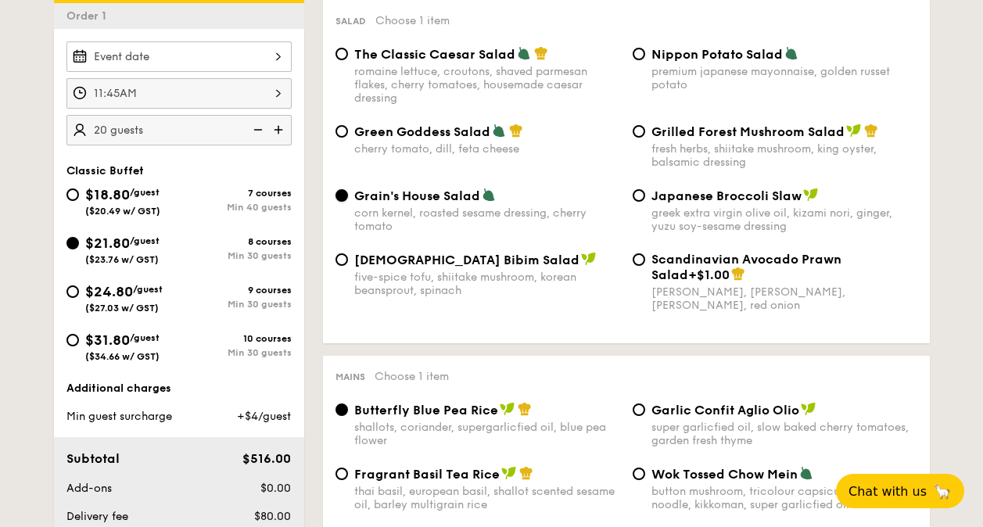
scroll to position [420, 0]
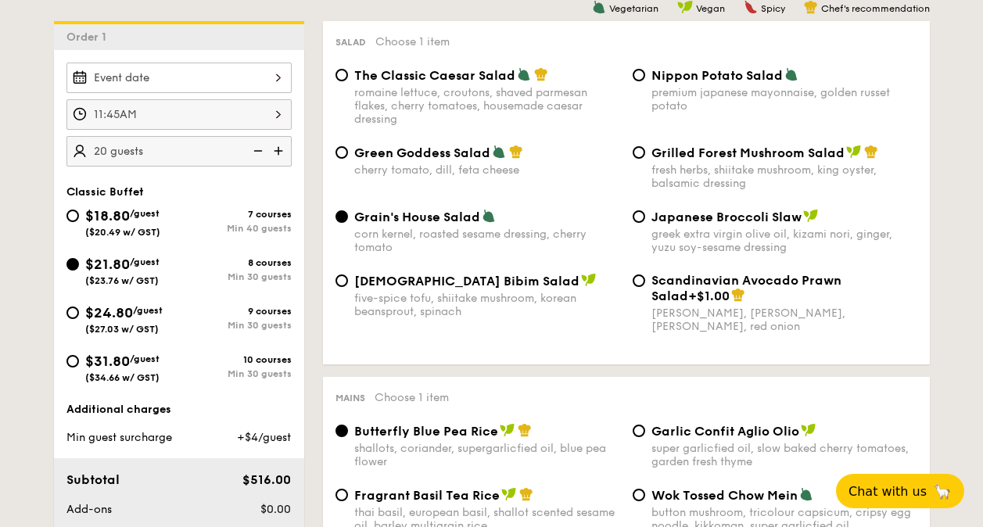
click at [557, 101] on div "romaine lettuce, croutons, shaved parmesan flakes, cherry tomatoes, housemade c…" at bounding box center [487, 106] width 266 height 40
click at [348, 81] on input "The Classic Caesar Salad romaine lettuce, croutons, shaved parmesan flakes, che…" at bounding box center [341, 75] width 13 height 13
radio input "true"
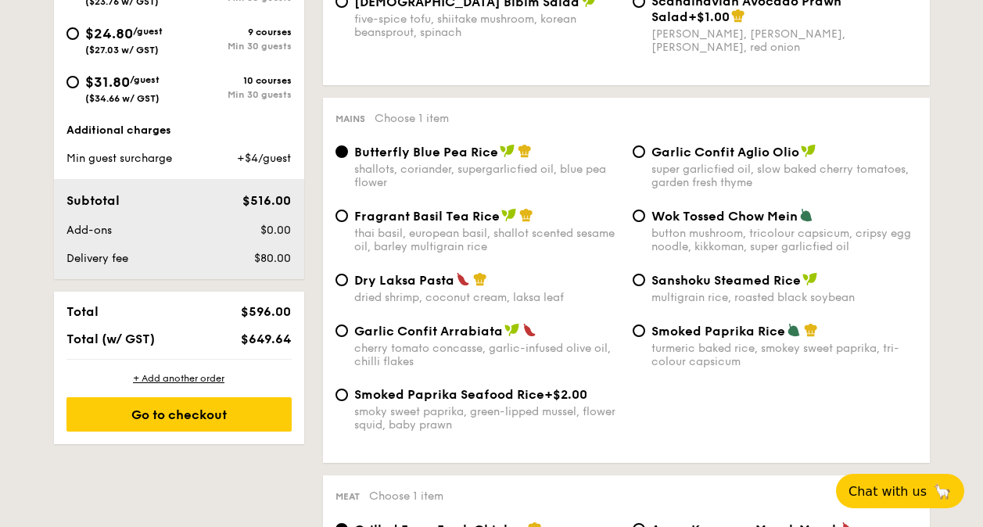
scroll to position [730, 0]
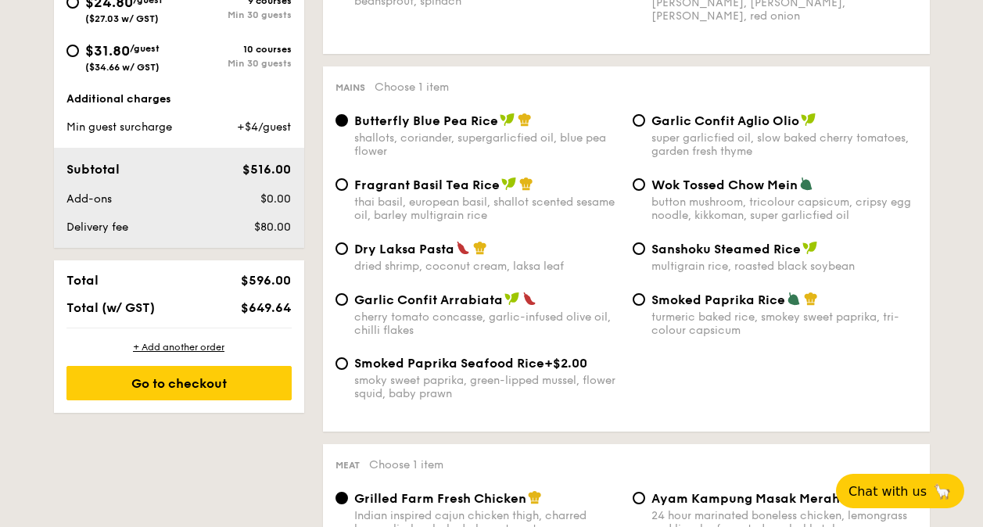
click at [525, 258] on div "Dry Laksa Pasta dried shrimp, coconut cream, laksa leaf" at bounding box center [487, 257] width 266 height 32
click at [348, 255] on input "Dry Laksa Pasta dried shrimp, coconut cream, laksa leaf" at bounding box center [341, 248] width 13 height 13
radio input "true"
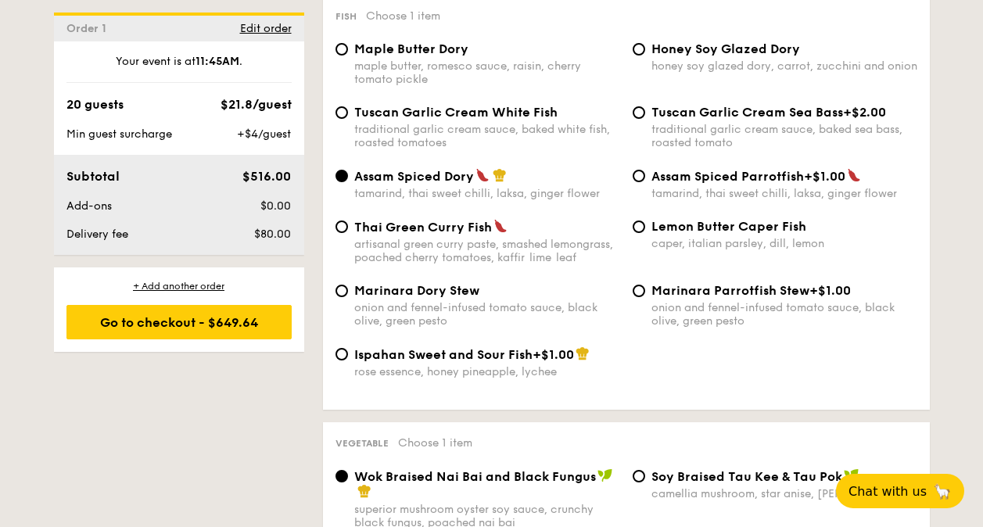
scroll to position [1508, 0]
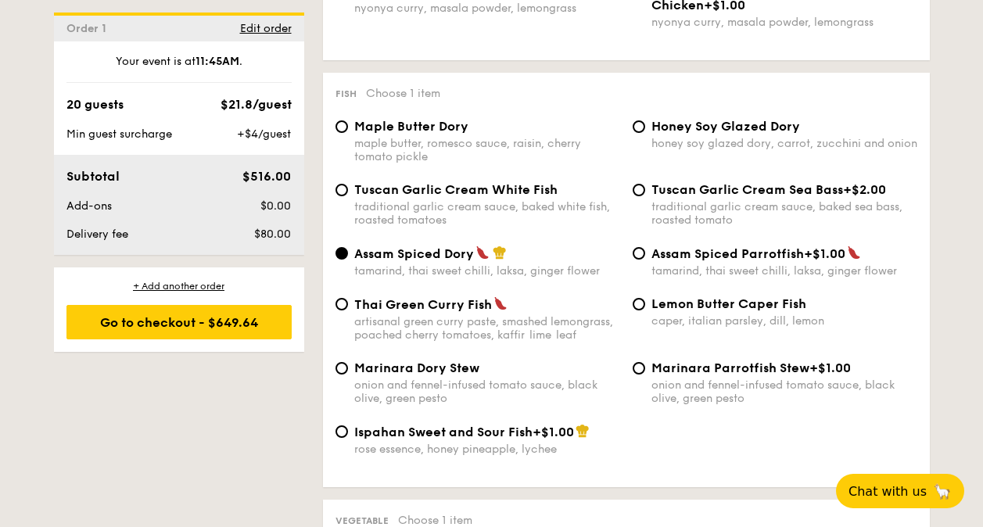
click at [729, 122] on span "Honey Soy Glazed Dory" at bounding box center [725, 126] width 149 height 15
click at [645, 122] on input "Honey Soy Glazed Dory honey soy glazed dory, carrot, zucchini and onion" at bounding box center [639, 126] width 13 height 13
radio input "true"
click at [547, 267] on div "tamarind, thai sweet chilli, laksa, ginger flower" at bounding box center [487, 270] width 266 height 13
click at [348, 260] on input "Assam Spiced Dory tamarind, thai sweet chilli, laksa, ginger flower" at bounding box center [341, 253] width 13 height 13
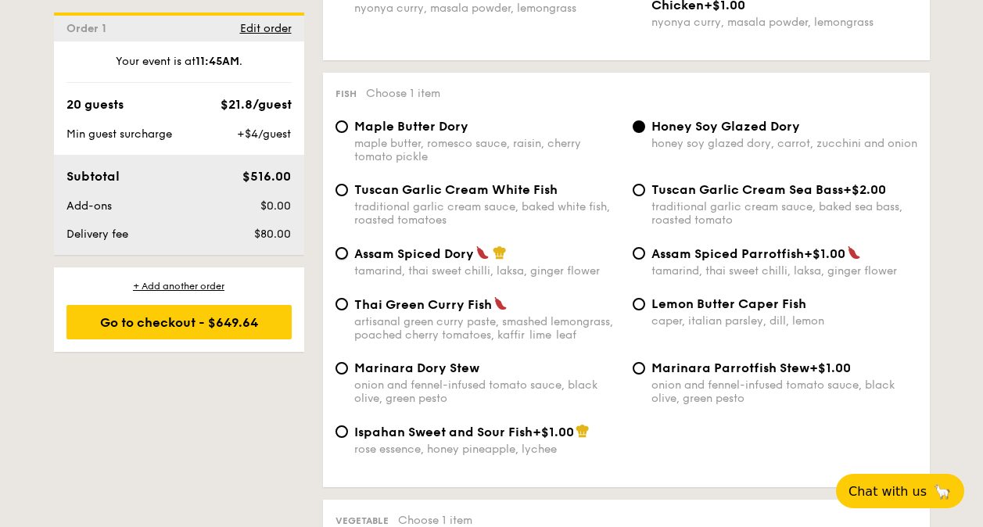
radio input "true"
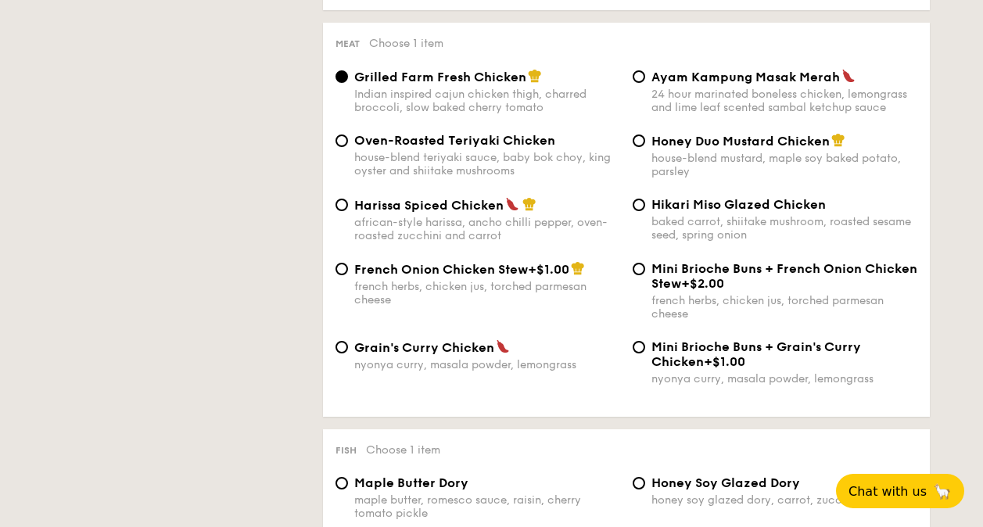
scroll to position [1120, 0]
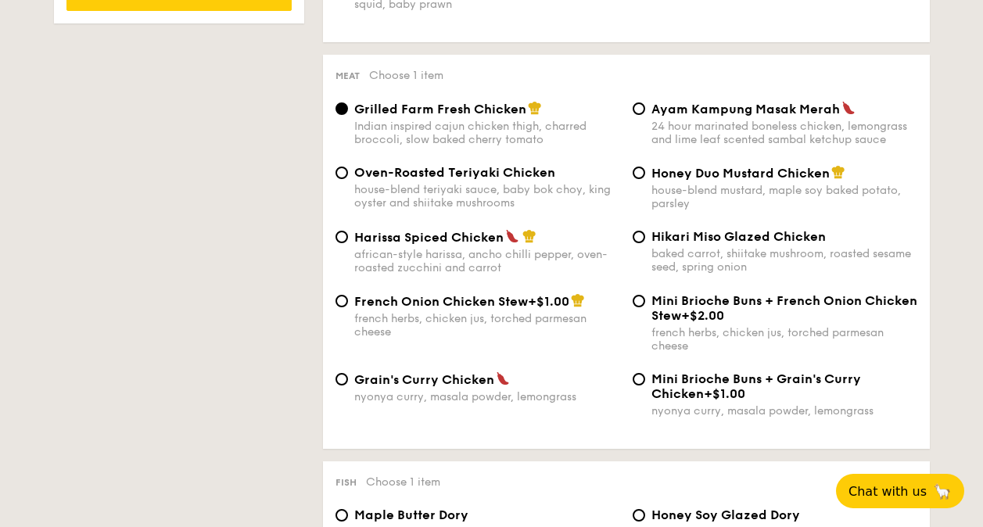
click at [706, 192] on div "house-blend mustard, maple soy baked potato, parsley" at bounding box center [784, 197] width 266 height 27
click at [645, 179] on input "Honey Duo Mustard Chicken house-blend mustard, maple soy baked potato, parsley" at bounding box center [639, 173] width 13 height 13
radio input "true"
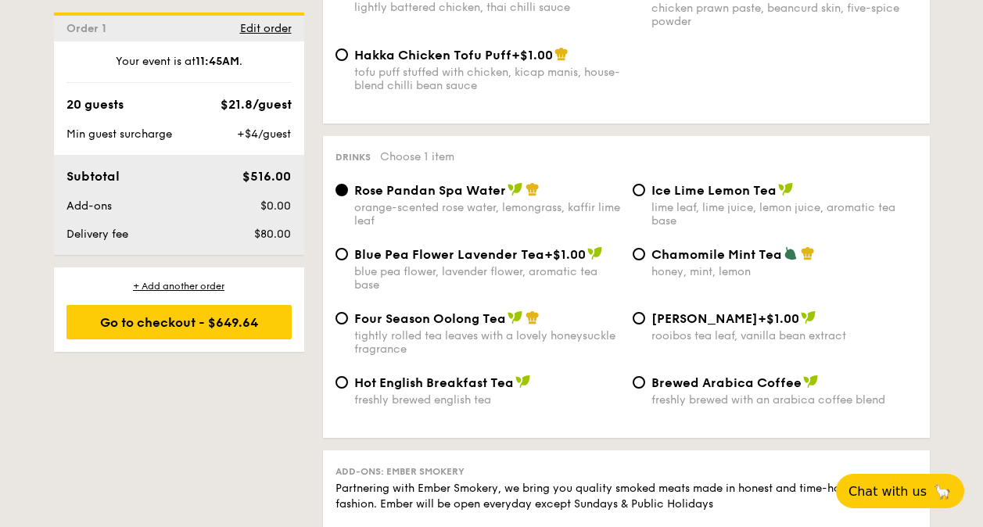
scroll to position [2908, 0]
click at [736, 203] on div "lime leaf, lime juice, lemon juice, aromatic tea base" at bounding box center [784, 213] width 266 height 27
click at [645, 195] on input "Ice Lime Lemon Tea lime leaf, lime juice, lemon juice, aromatic tea base" at bounding box center [639, 189] width 13 height 13
radio input "true"
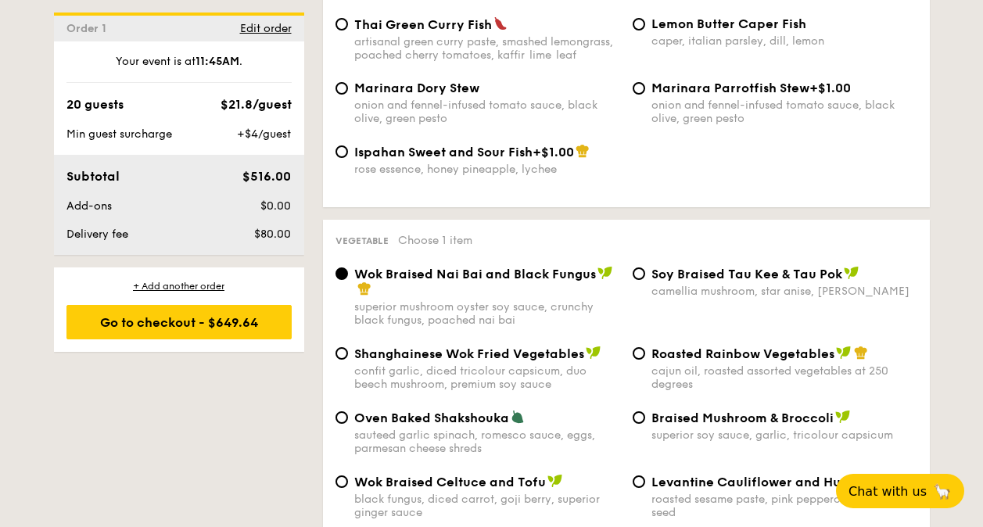
scroll to position [1866, 0]
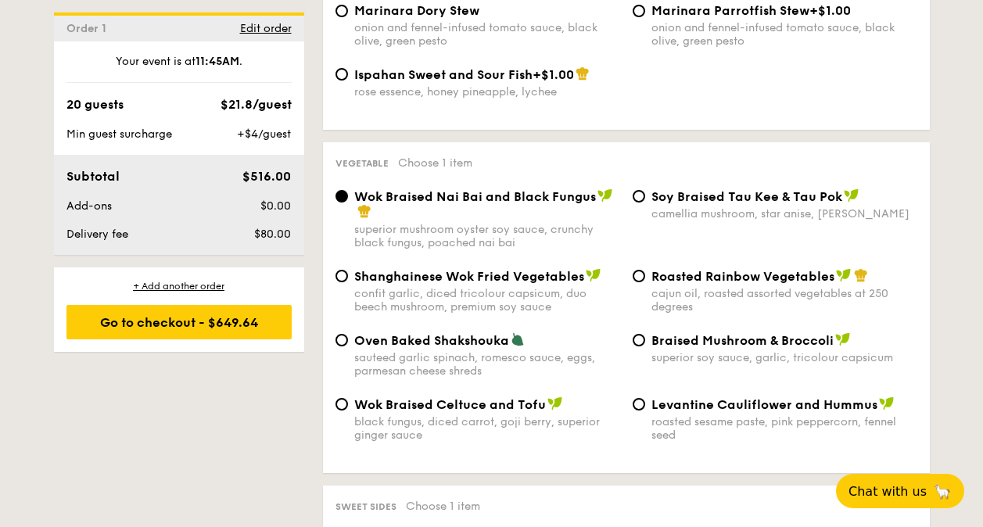
click at [816, 288] on div "cajun oil, roasted assorted vegetables at 250 degrees" at bounding box center [784, 300] width 266 height 27
click at [645, 282] on input "Roasted Rainbow Vegetables cajun oil, roasted assorted vegetables at 250 degrees" at bounding box center [639, 276] width 13 height 13
radio input "true"
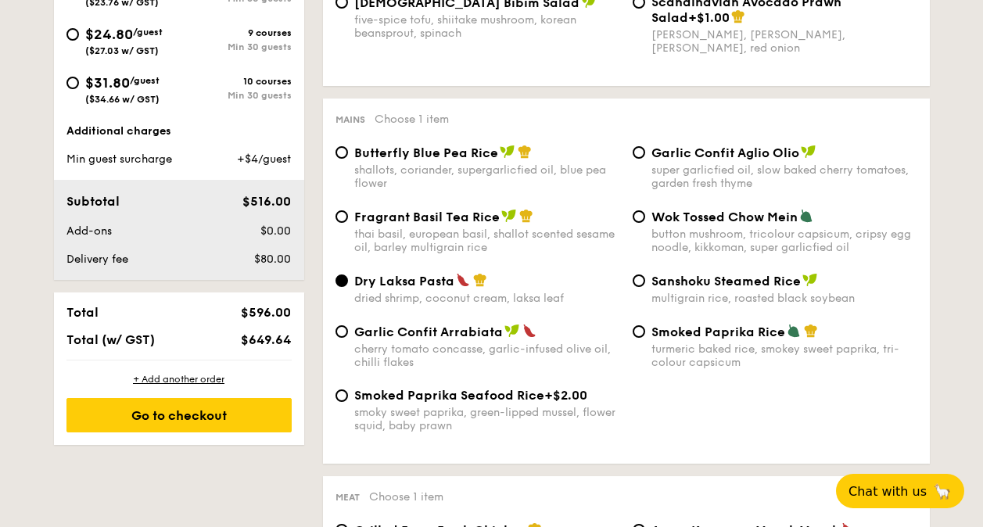
scroll to position [700, 0]
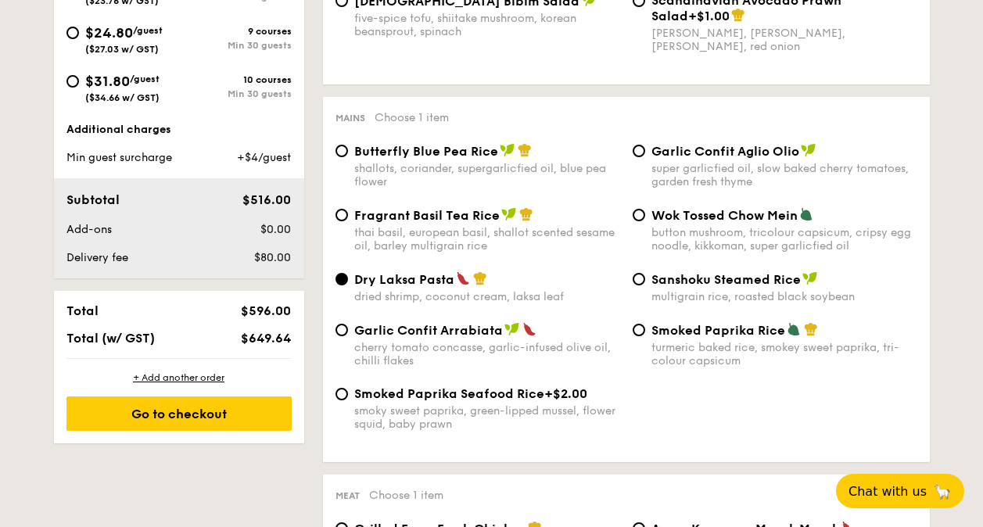
click at [597, 159] on div "Butterfly Blue Pea Rice" at bounding box center [487, 151] width 266 height 16
click at [348, 157] on input "Butterfly Blue Pea Rice shallots, coriander, supergarlicfied oil, blue pea flow…" at bounding box center [341, 151] width 13 height 13
radio input "true"
